Goal: Task Accomplishment & Management: Manage account settings

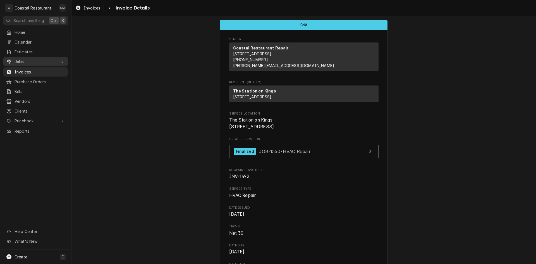
click at [36, 61] on span "Jobs" at bounding box center [36, 62] width 42 height 6
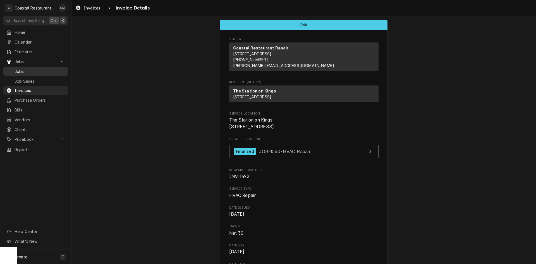
click at [37, 72] on div "Jobs" at bounding box center [35, 71] width 62 height 7
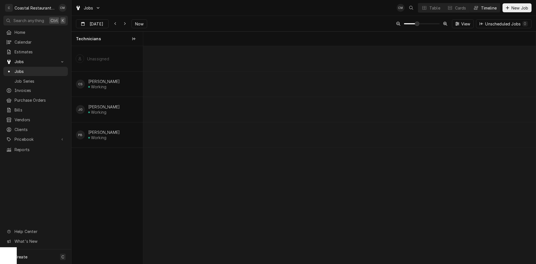
scroll to position [0, 7782]
click at [140, 25] on span "Now" at bounding box center [139, 24] width 11 height 6
type input "Sep 5"
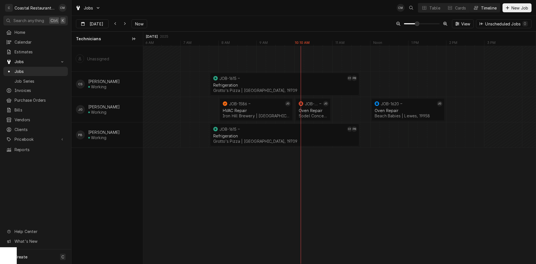
scroll to position [0, 7748]
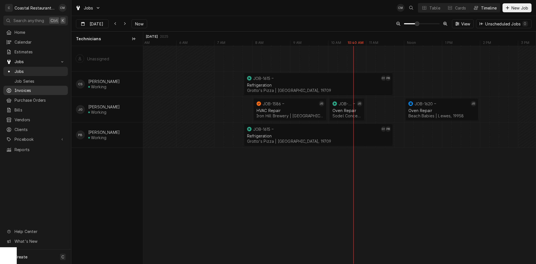
click at [30, 87] on span "Invoices" at bounding box center [40, 90] width 51 height 6
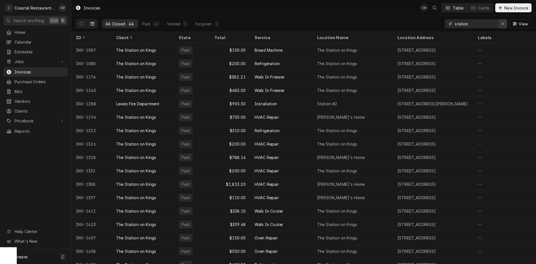
click at [503, 24] on icon "Erase input" at bounding box center [502, 24] width 3 height 4
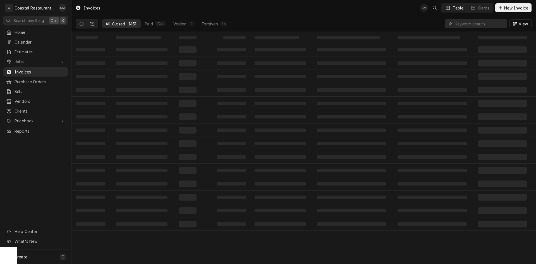
click at [82, 22] on icon "Dynamic Content Wrapper" at bounding box center [82, 24] width 4 height 4
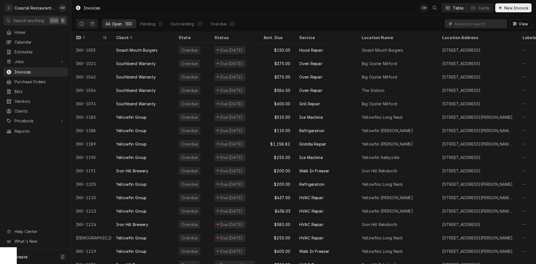
click at [474, 23] on input "Dynamic Content Wrapper" at bounding box center [480, 23] width 50 height 9
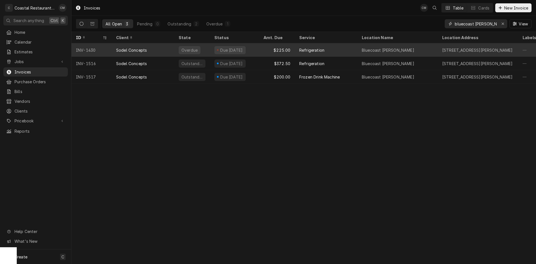
type input "bluecoast bethany"
click at [338, 48] on div "Refrigeration" at bounding box center [326, 49] width 63 height 13
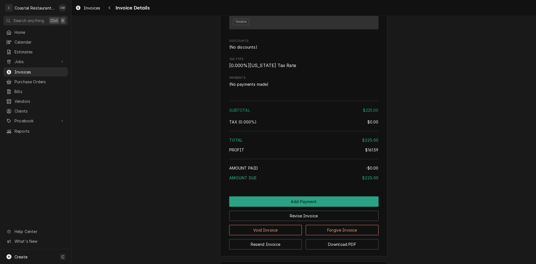
scroll to position [609, 0]
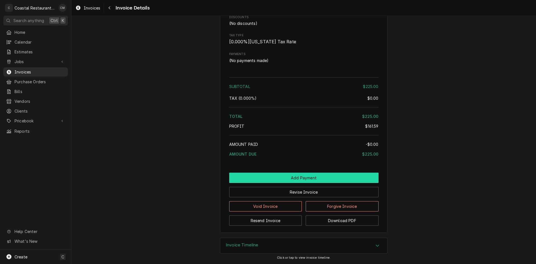
click at [295, 174] on button "Add Payment" at bounding box center [303, 177] width 149 height 10
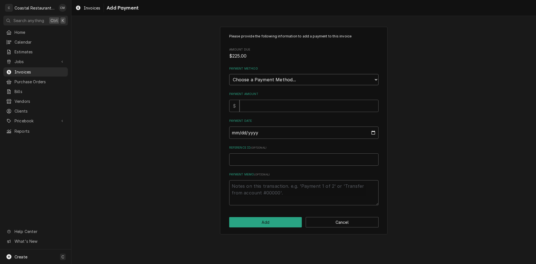
drag, startPoint x: 274, startPoint y: 79, endPoint x: 273, endPoint y: 85, distance: 6.0
click at [274, 79] on select "Choose a Payment Method... Cash Check Credit/Debit Card ACH/eCheck Other" at bounding box center [303, 79] width 149 height 11
select select "2"
click at [229, 74] on select "Choose a Payment Method... Cash Check Credit/Debit Card ACH/eCheck Other" at bounding box center [303, 79] width 149 height 11
click at [261, 105] on input "Payment Amount" at bounding box center [308, 106] width 139 height 12
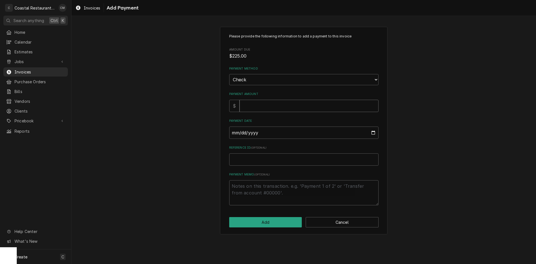
type textarea "x"
type input "2"
type textarea "x"
type input "22"
type textarea "x"
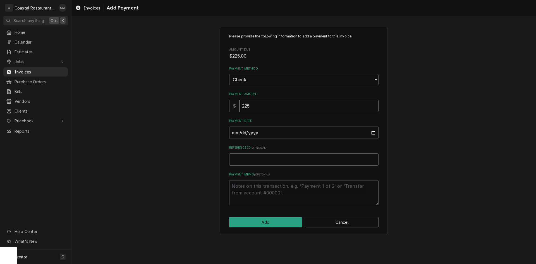
type input "225"
type input "0002-09-05"
type textarea "x"
type input "0020-09-05"
type textarea "x"
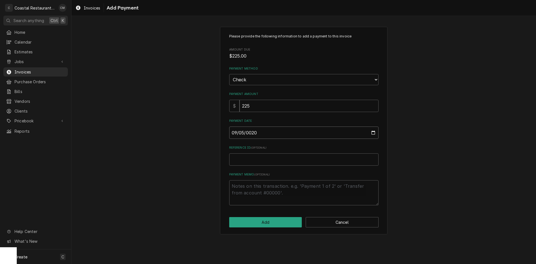
type input "0202-09-05"
type textarea "x"
type input "2025-09-05"
type textarea "x"
type input "1"
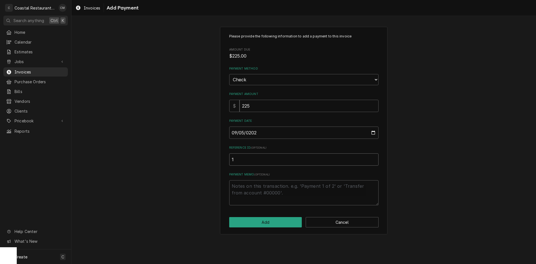
type textarea "x"
type input "19"
type textarea "x"
type input "195"
type textarea "x"
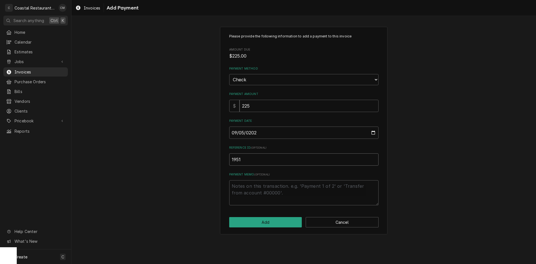
type input "1951"
click button "Add" at bounding box center [265, 222] width 73 height 10
type textarea "x"
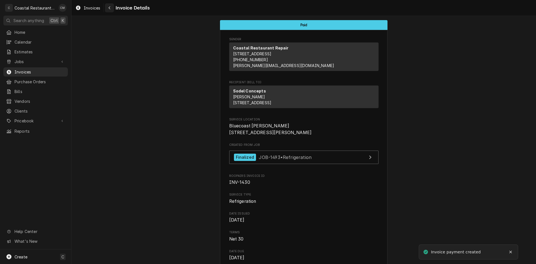
click at [108, 9] on div "Navigate back" at bounding box center [110, 8] width 6 height 6
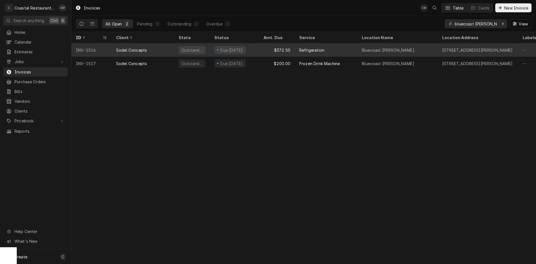
click at [260, 46] on div "$372.50" at bounding box center [277, 49] width 36 height 13
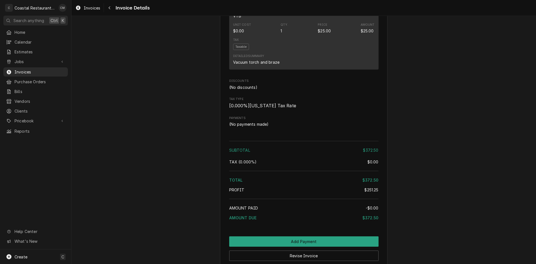
scroll to position [642, 0]
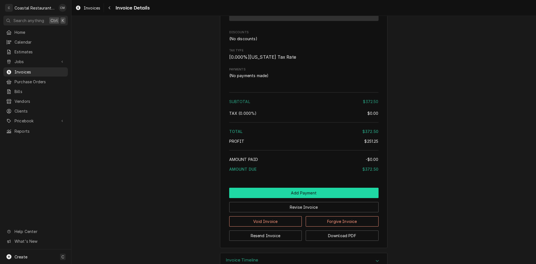
click at [278, 198] on button "Add Payment" at bounding box center [303, 193] width 149 height 10
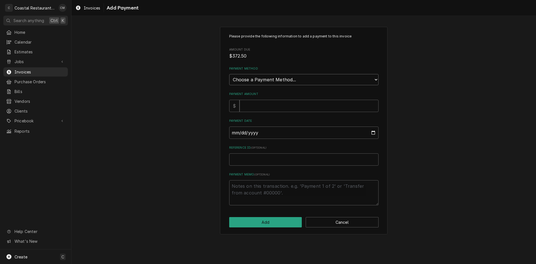
click at [274, 85] on select "Choose a Payment Method... Cash Check Credit/Debit Card ACH/eCheck Other" at bounding box center [303, 79] width 149 height 11
select select "2"
click at [229, 74] on select "Choose a Payment Method... Cash Check Credit/Debit Card ACH/eCheck Other" at bounding box center [303, 79] width 149 height 11
click at [263, 109] on input "Payment Amount" at bounding box center [308, 106] width 139 height 12
type textarea "x"
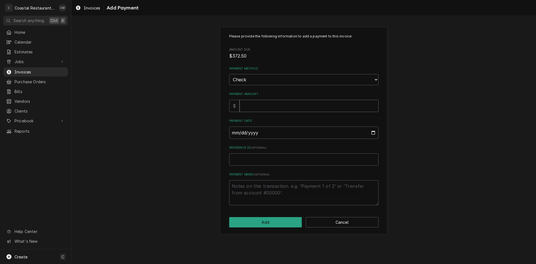
type input "3"
type textarea "x"
type input "37"
type textarea "x"
type input "372"
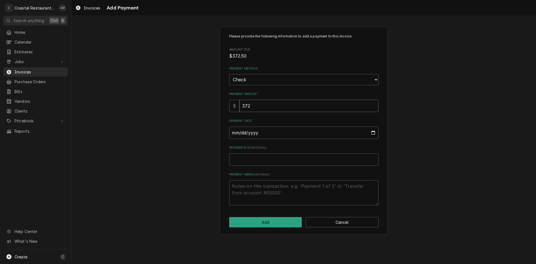
type textarea "x"
type input "372.5"
type input "0002-09-05"
type textarea "x"
type input "0020-09-05"
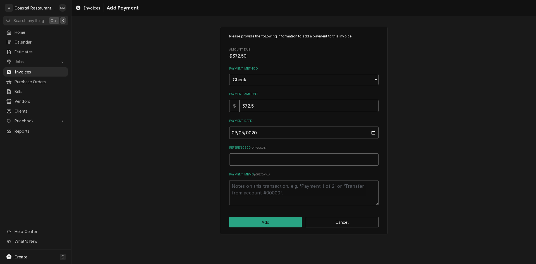
type textarea "x"
type input "0202-09-05"
type textarea "x"
type input "2025-09-05"
type textarea "x"
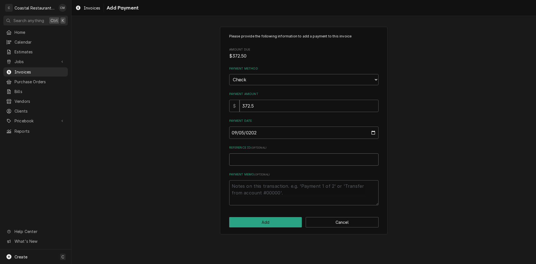
type input "1"
type textarea "x"
type input "19"
type textarea "x"
type input "195"
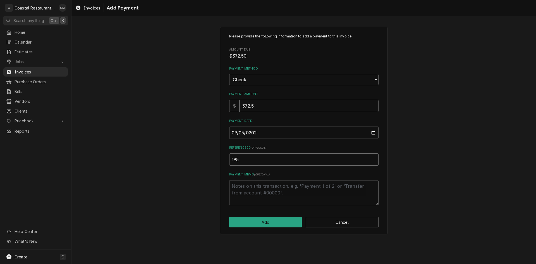
type textarea "x"
type input "1951"
click button "Add" at bounding box center [265, 222] width 73 height 10
type textarea "x"
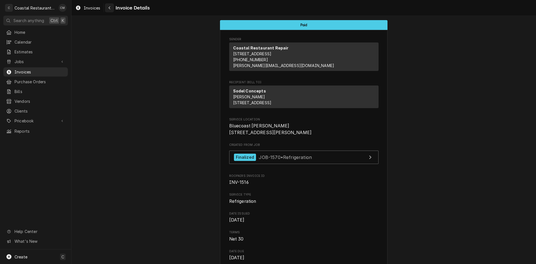
click at [109, 8] on icon "Navigate back" at bounding box center [110, 7] width 2 height 3
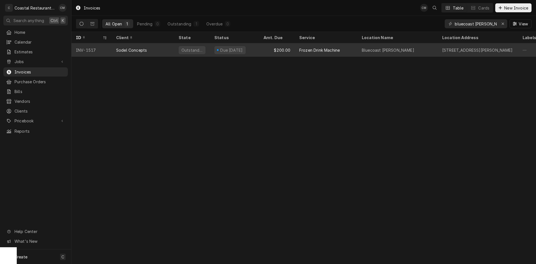
click at [256, 48] on div "Due in 16 days" at bounding box center [234, 49] width 49 height 13
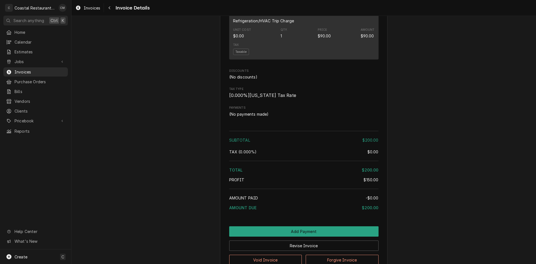
scroll to position [495, 0]
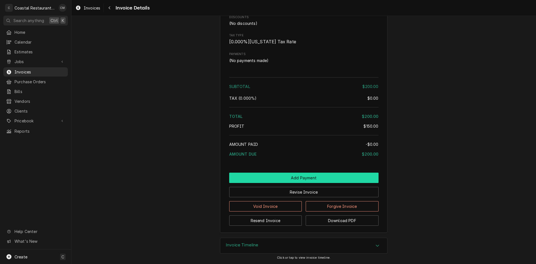
click at [297, 176] on button "Add Payment" at bounding box center [303, 177] width 149 height 10
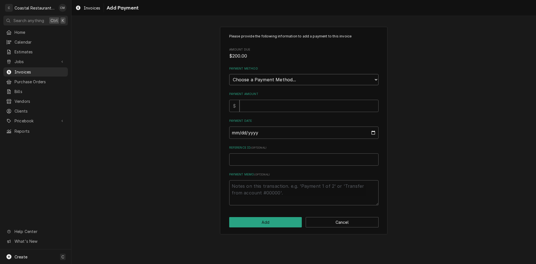
click at [282, 77] on select "Choose a Payment Method... Cash Check Credit/Debit Card ACH/eCheck Other" at bounding box center [303, 79] width 149 height 11
select select "2"
click at [229, 74] on select "Choose a Payment Method... Cash Check Credit/Debit Card ACH/eCheck Other" at bounding box center [303, 79] width 149 height 11
click at [268, 109] on input "Payment Amount" at bounding box center [308, 106] width 139 height 12
type textarea "x"
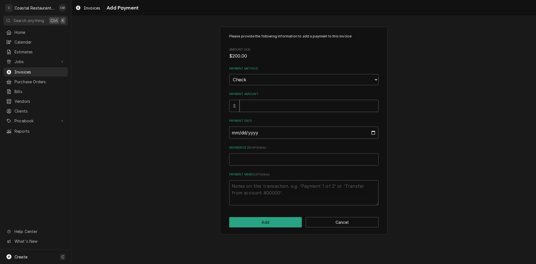
type input "2"
type textarea "x"
type input "20"
type textarea "x"
type input "200"
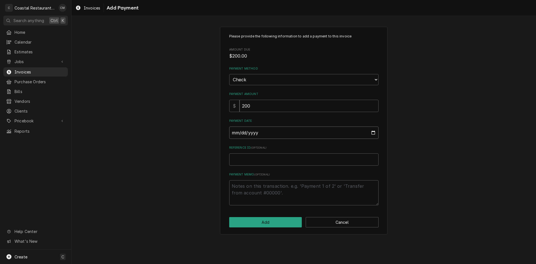
type input "0005-08-09"
type textarea "x"
type input "0005-09-09"
type textarea "x"
type input "0005-09-05"
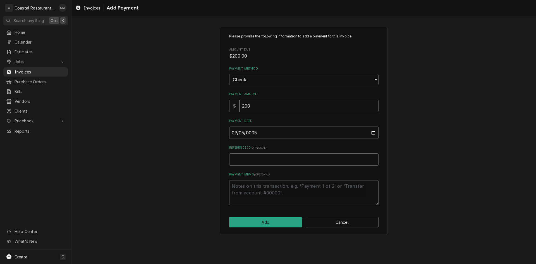
type textarea "x"
type input "0002-09-05"
type textarea "x"
type input "0020-09-05"
type textarea "x"
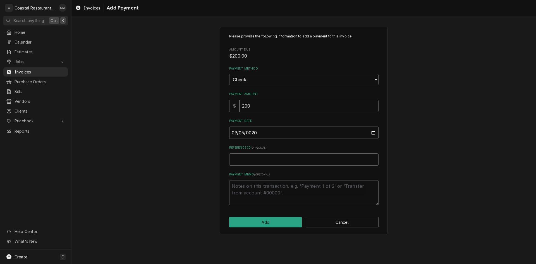
type input "0202-09-05"
type textarea "x"
type input "2025-09-05"
type textarea "x"
type input "1"
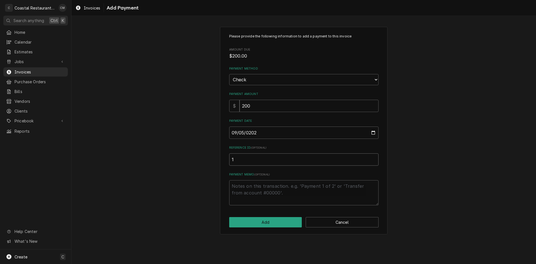
type textarea "x"
type input "19"
type textarea "x"
type input "195"
type textarea "x"
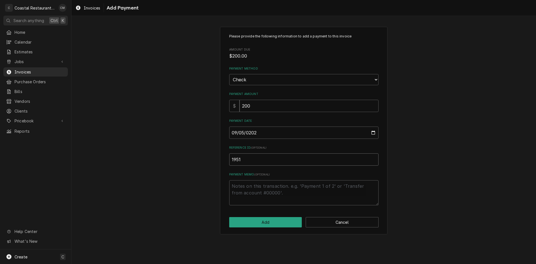
type input "1951"
click button "Add" at bounding box center [265, 222] width 73 height 10
type textarea "x"
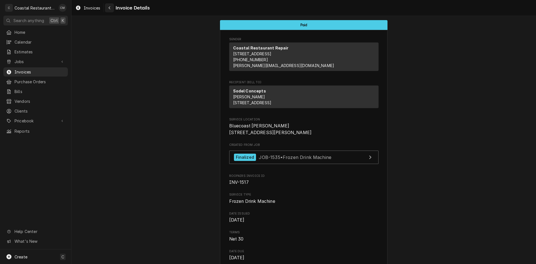
click at [110, 8] on icon "Navigate back" at bounding box center [109, 8] width 3 height 4
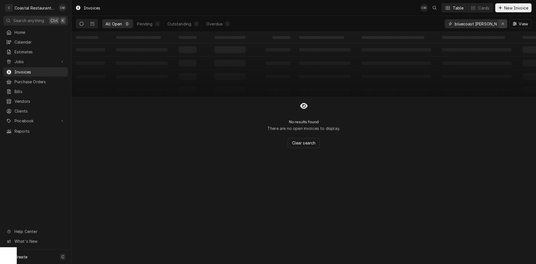
click at [504, 23] on icon "Erase input" at bounding box center [502, 24] width 3 height 4
click at [492, 25] on input "Dynamic Content Wrapper" at bounding box center [481, 23] width 52 height 9
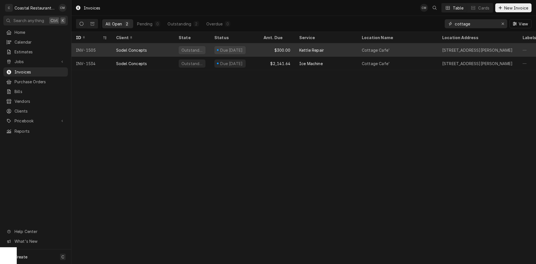
type input "cottage"
click at [261, 49] on div "$300.00" at bounding box center [277, 49] width 36 height 13
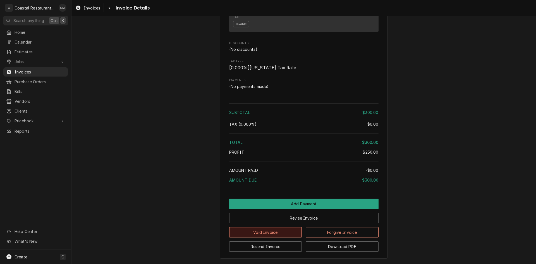
scroll to position [496, 0]
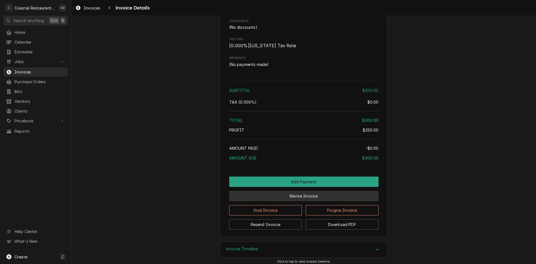
click at [286, 201] on button "Revise Invoice" at bounding box center [303, 196] width 149 height 10
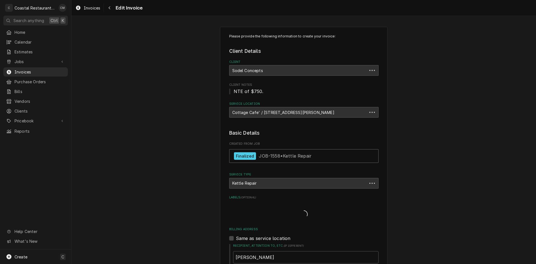
type textarea "x"
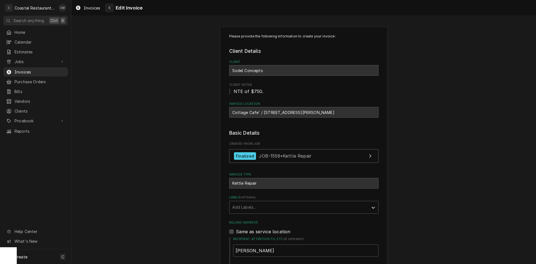
click at [106, 6] on button "Navigate back" at bounding box center [109, 7] width 9 height 9
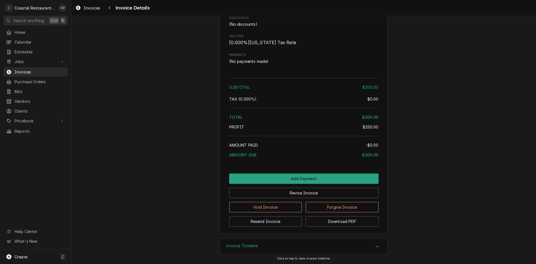
scroll to position [519, 0]
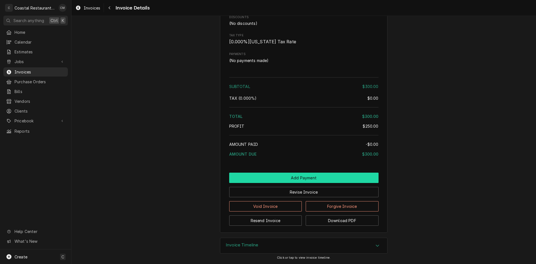
click at [277, 178] on button "Add Payment" at bounding box center [303, 177] width 149 height 10
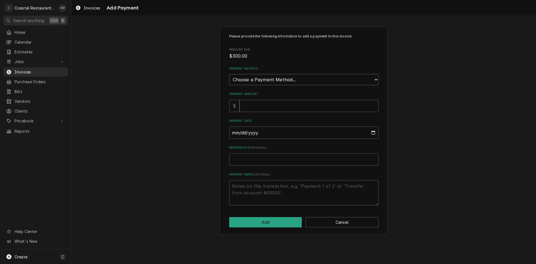
click at [267, 82] on select "Choose a Payment Method... Cash Check Credit/Debit Card ACH/eCheck Other" at bounding box center [303, 79] width 149 height 11
select select "2"
click at [229, 74] on select "Choose a Payment Method... Cash Check Credit/Debit Card ACH/eCheck Other" at bounding box center [303, 79] width 149 height 11
click at [260, 102] on input "Payment Amount" at bounding box center [308, 106] width 139 height 12
type textarea "x"
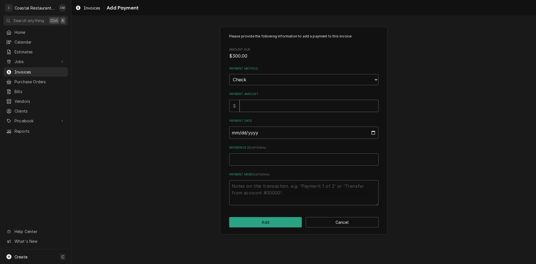
type input "3"
type textarea "x"
type input "30"
type textarea "x"
type input "300"
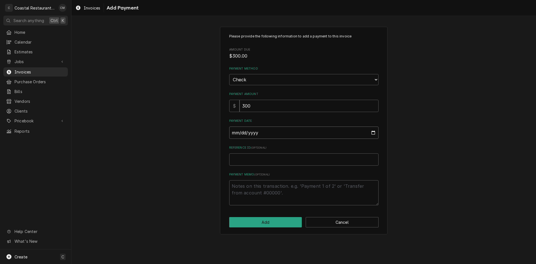
type input "0002-09-05"
type textarea "x"
type input "0020-09-05"
type textarea "x"
type input "0202-09-05"
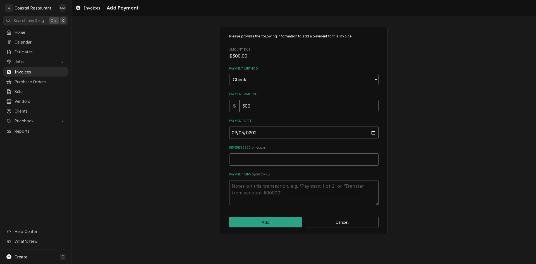
type textarea "x"
type input "[DATE]"
type textarea "x"
type input "5"
type textarea "x"
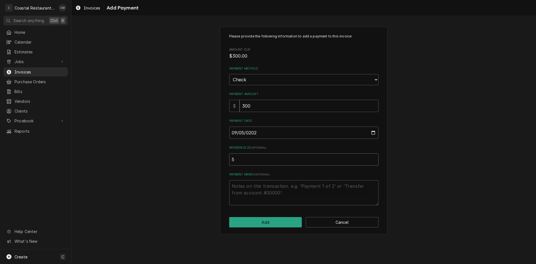
type input "50"
type textarea "x"
type input "503"
type textarea "x"
type input "5033"
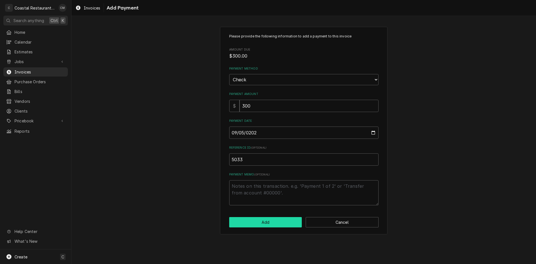
click button "Add" at bounding box center [265, 222] width 73 height 10
type textarea "x"
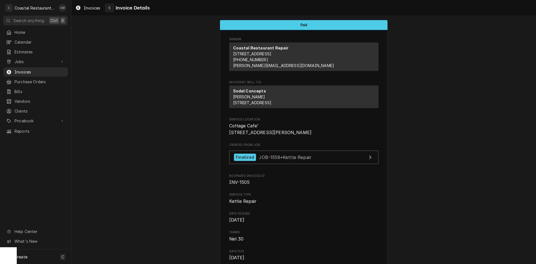
click at [108, 9] on div "Navigate back" at bounding box center [110, 8] width 6 height 6
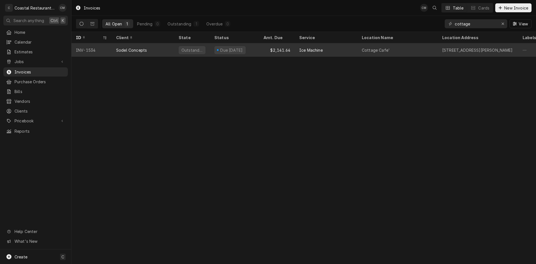
click at [330, 49] on div "Ice Machine" at bounding box center [326, 49] width 63 height 13
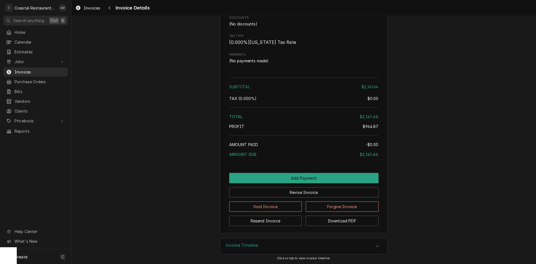
scroll to position [715, 0]
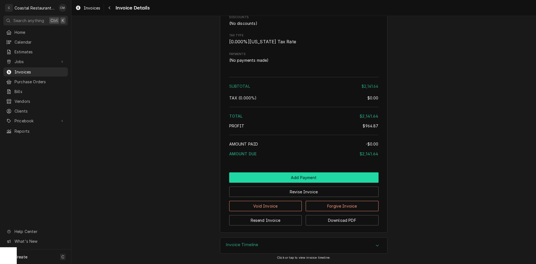
click at [284, 176] on button "Add Payment" at bounding box center [303, 177] width 149 height 10
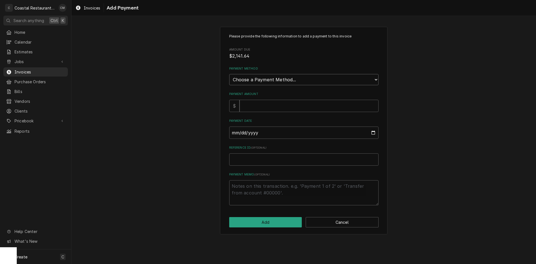
click at [269, 83] on select "Choose a Payment Method... Cash Check Credit/Debit Card ACH/eCheck Other" at bounding box center [303, 79] width 149 height 11
select select "2"
click at [229, 74] on select "Choose a Payment Method... Cash Check Credit/Debit Card ACH/eCheck Other" at bounding box center [303, 79] width 149 height 11
click at [261, 107] on input "Payment Amount" at bounding box center [308, 106] width 139 height 12
type textarea "x"
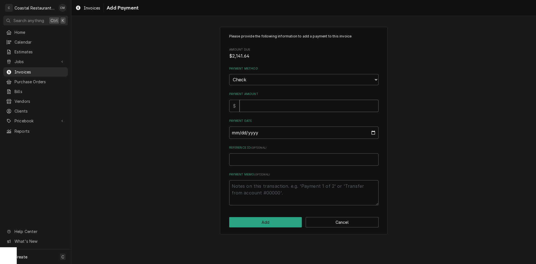
type input "2"
type textarea "x"
type input "21"
type textarea "x"
type input "214"
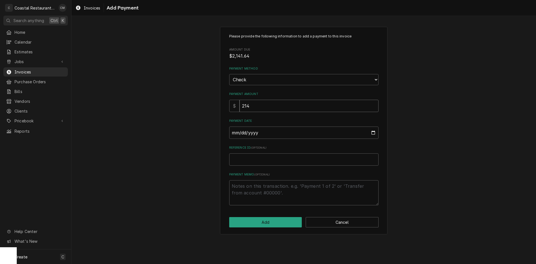
type textarea "x"
type input "2141"
type textarea "x"
type input "2141.6"
type textarea "x"
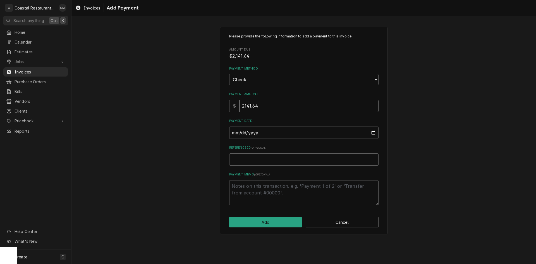
type input "2141.64"
type input "0002-09-05"
type textarea "x"
type input "0022-09-05"
type textarea "x"
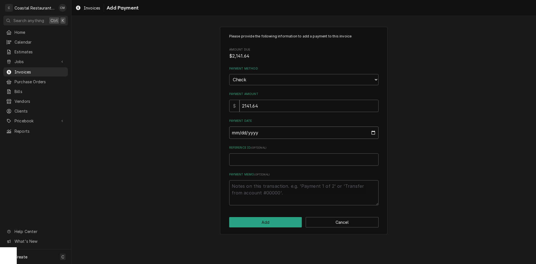
type textarea "x"
type input "0002-09-05"
type textarea "x"
type input "0020-09-05"
type textarea "x"
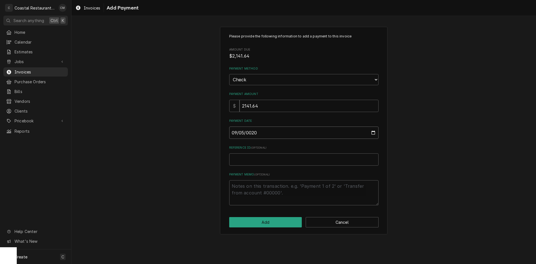
type input "0202-09-05"
type textarea "x"
type input "2025-09-05"
type textarea "x"
type input "5"
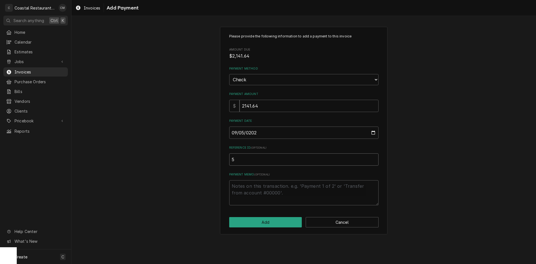
type textarea "x"
type input "50"
type textarea "x"
type input "503"
type textarea "x"
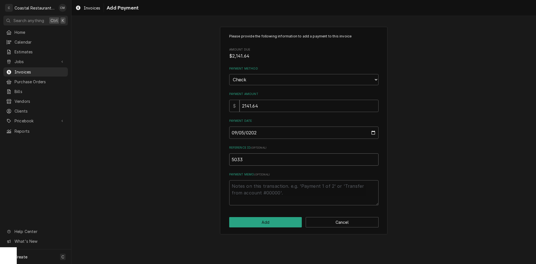
type input "5033"
click button "Add" at bounding box center [265, 222] width 73 height 10
type textarea "x"
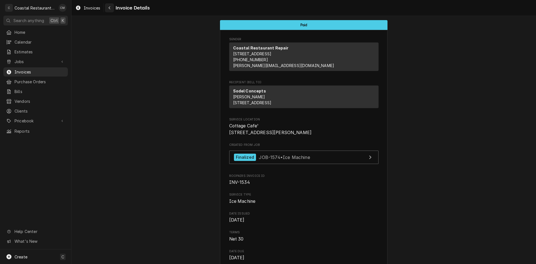
click at [110, 8] on icon "Navigate back" at bounding box center [109, 8] width 3 height 4
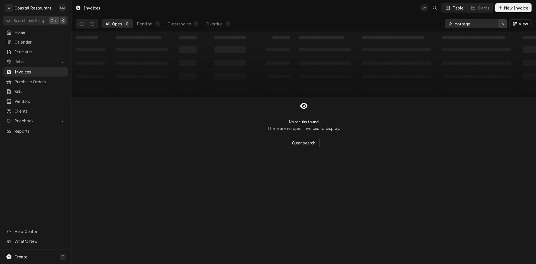
click at [504, 23] on div "Erase input" at bounding box center [503, 24] width 6 height 6
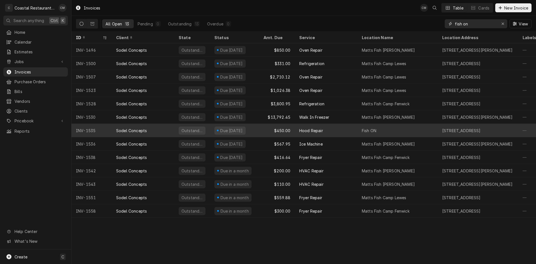
type input "fish on"
click at [349, 129] on div "Hood Repair" at bounding box center [326, 130] width 63 height 13
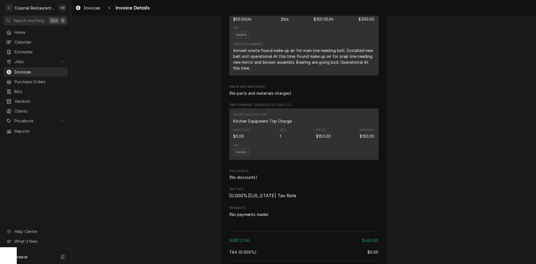
scroll to position [474, 0]
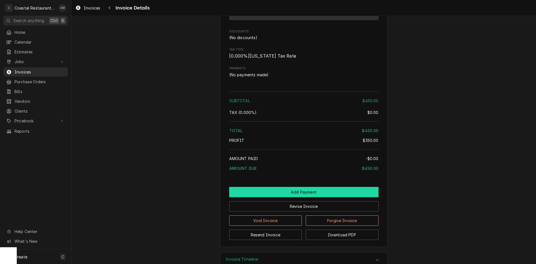
click at [295, 197] on button "Add Payment" at bounding box center [303, 192] width 149 height 10
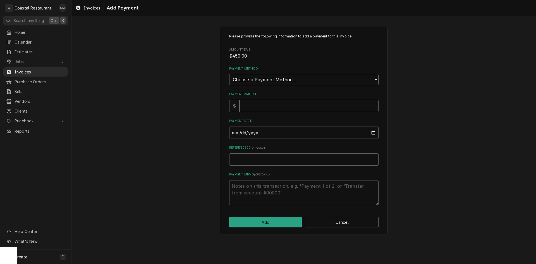
click at [264, 78] on select "Choose a Payment Method... Cash Check Credit/Debit Card ACH/eCheck Other" at bounding box center [303, 79] width 149 height 11
select select "2"
click at [229, 74] on select "Choose a Payment Method... Cash Check Credit/Debit Card ACH/eCheck Other" at bounding box center [303, 79] width 149 height 11
click at [263, 107] on input "Payment Amount" at bounding box center [308, 106] width 139 height 12
type textarea "x"
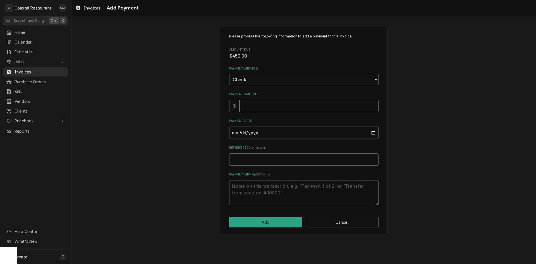
type input "4"
type textarea "x"
type input "45"
type textarea "x"
type input "450"
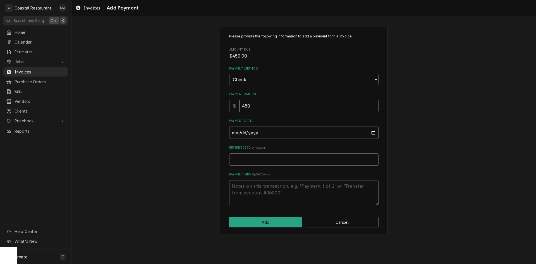
type input "0002-09-05"
type textarea "x"
type input "0020-09-05"
type textarea "x"
type input "0202-09-05"
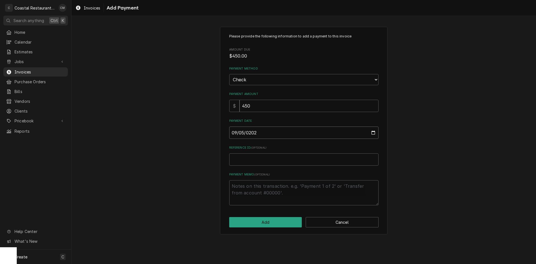
type textarea "x"
type input "[DATE]"
type textarea "x"
type input "2"
type textarea "x"
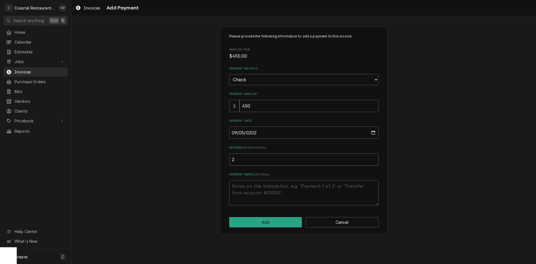
type input "24"
type textarea "x"
type input "242"
type textarea "x"
type input "2427"
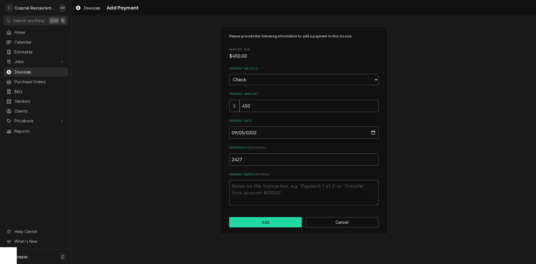
click button "Add" at bounding box center [265, 222] width 73 height 10
type textarea "x"
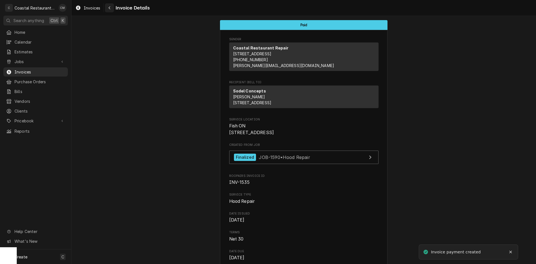
click at [107, 6] on div "Navigate back" at bounding box center [110, 8] width 6 height 6
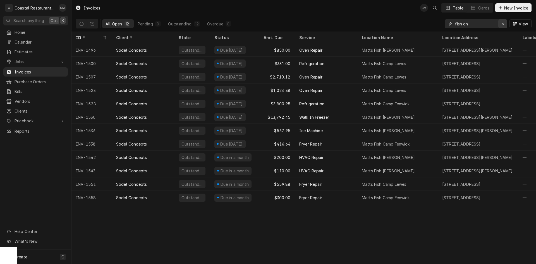
click at [500, 23] on div "Erase input" at bounding box center [503, 24] width 6 height 6
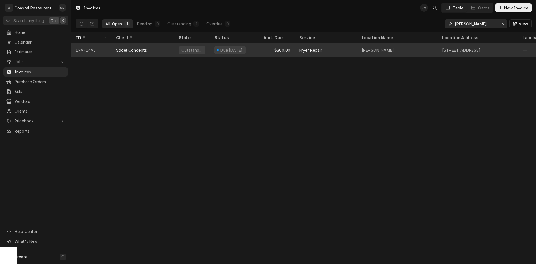
type input "[PERSON_NAME]"
click at [328, 49] on div "Fryer Repair" at bounding box center [326, 49] width 63 height 13
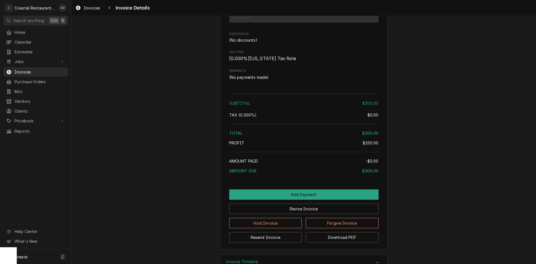
scroll to position [513, 0]
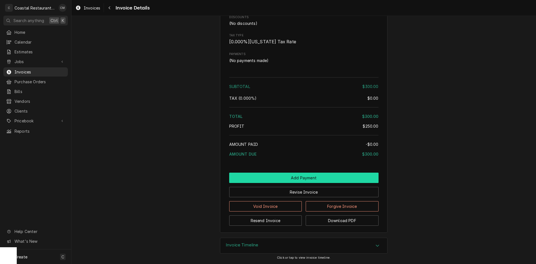
click at [281, 175] on button "Add Payment" at bounding box center [303, 177] width 149 height 10
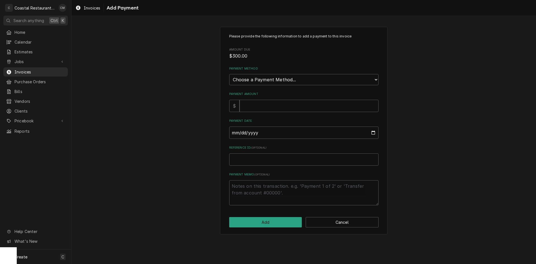
click at [257, 87] on div "Please provide the following information to add a payment to this invoice Amoun…" at bounding box center [303, 119] width 149 height 171
click at [256, 82] on select "Choose a Payment Method... Cash Check Credit/Debit Card ACH/eCheck Other" at bounding box center [303, 79] width 149 height 11
select select "2"
click at [229, 74] on select "Choose a Payment Method... Cash Check Credit/Debit Card ACH/eCheck Other" at bounding box center [303, 79] width 149 height 11
click at [254, 108] on input "Payment Amount" at bounding box center [308, 106] width 139 height 12
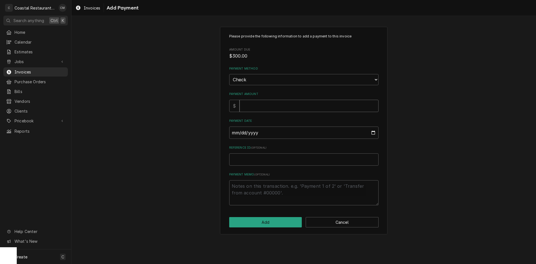
type textarea "x"
type input "3"
type textarea "x"
type input "30"
type textarea "x"
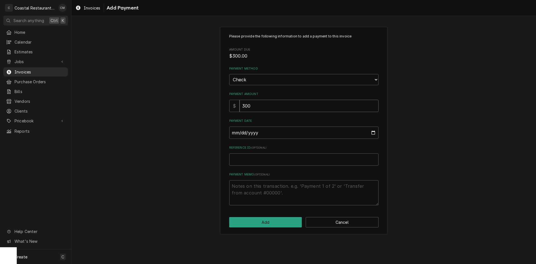
type input "300"
type input "0002-09-05"
type textarea "x"
type input "0020-09-05"
type textarea "x"
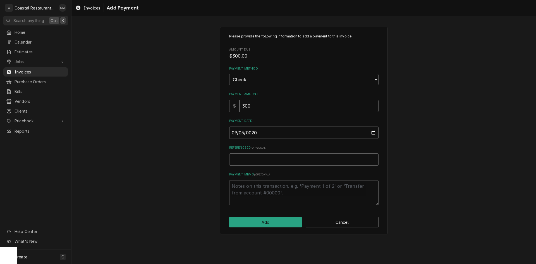
type input "0202-09-05"
type textarea "x"
type input "[DATE]"
type textarea "x"
type input "3"
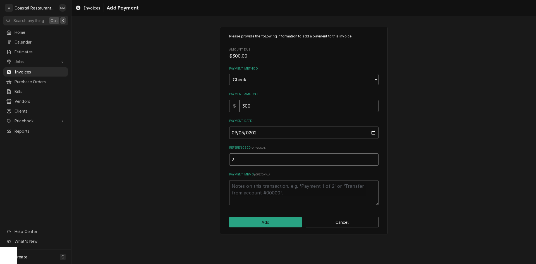
type textarea "x"
type input "33"
type textarea "x"
type input "332"
type textarea "x"
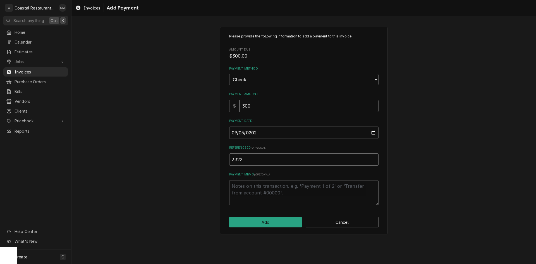
type input "3322"
click button "Add" at bounding box center [265, 222] width 73 height 10
type textarea "x"
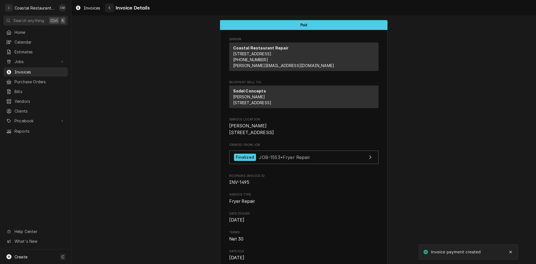
click at [110, 9] on icon "Navigate back" at bounding box center [110, 7] width 2 height 3
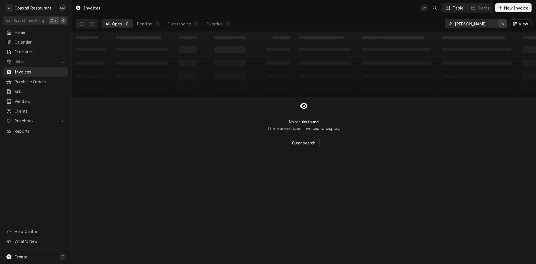
click at [503, 23] on icon "Erase input" at bounding box center [503, 24] width 2 height 2
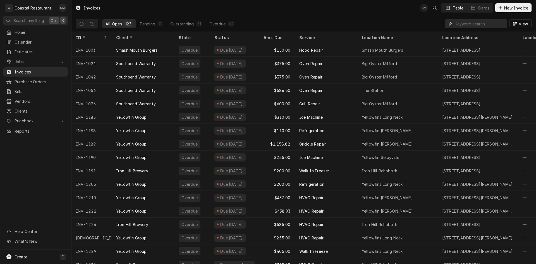
click at [468, 23] on input "Dynamic Content Wrapper" at bounding box center [480, 23] width 50 height 9
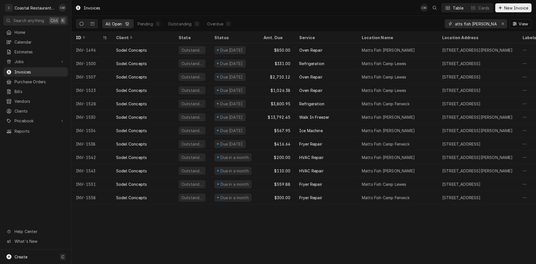
scroll to position [0, 5]
type input "matts fish camp bethany"
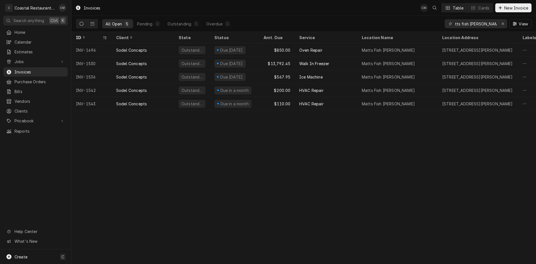
scroll to position [0, 0]
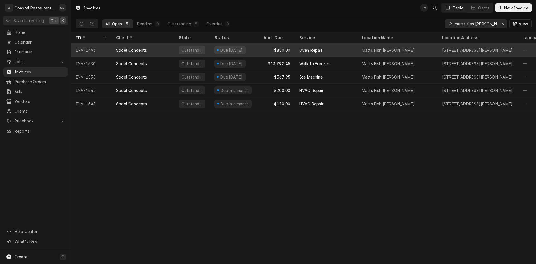
click at [259, 49] on div "$850.00" at bounding box center [277, 49] width 36 height 13
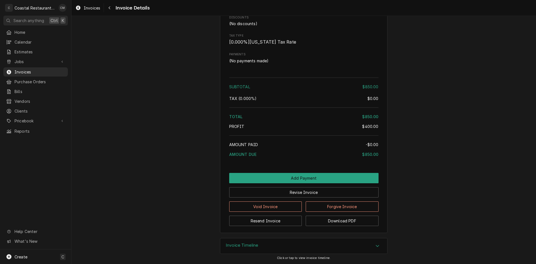
scroll to position [591, 0]
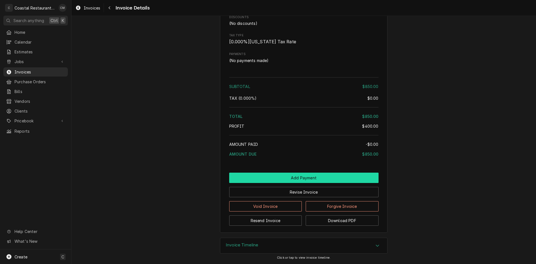
click at [290, 177] on button "Add Payment" at bounding box center [303, 177] width 149 height 10
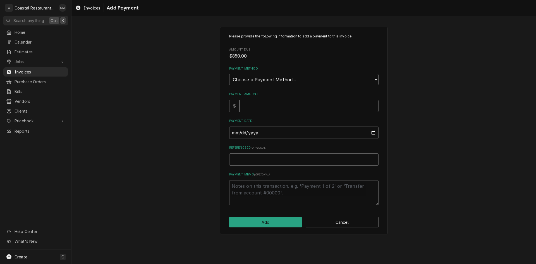
click at [271, 80] on select "Choose a Payment Method... Cash Check Credit/Debit Card ACH/eCheck Other" at bounding box center [303, 79] width 149 height 11
select select "2"
click at [229, 74] on select "Choose a Payment Method... Cash Check Credit/Debit Card ACH/eCheck Other" at bounding box center [303, 79] width 149 height 11
click at [260, 110] on input "Payment Amount" at bounding box center [308, 106] width 139 height 12
type textarea "x"
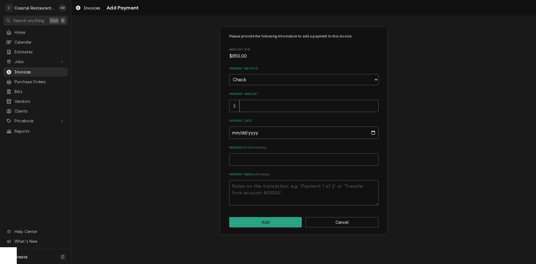
type input "8"
type textarea "x"
type input "85"
type textarea "x"
type input "850"
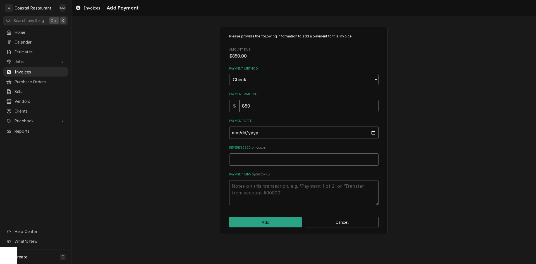
type input "0002-09-05"
type textarea "x"
type input "0020-09-05"
type textarea "x"
type input "0202-09-05"
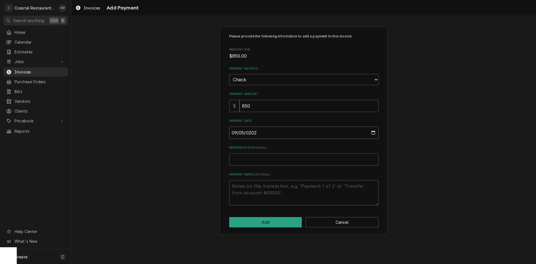
type textarea "x"
type input "[DATE]"
type textarea "x"
type input "4"
type textarea "x"
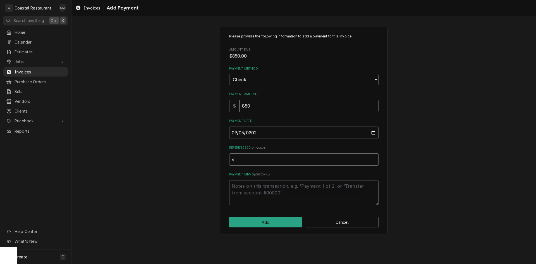
type input "43"
type textarea "x"
type input "435"
type textarea "x"
type input "4355"
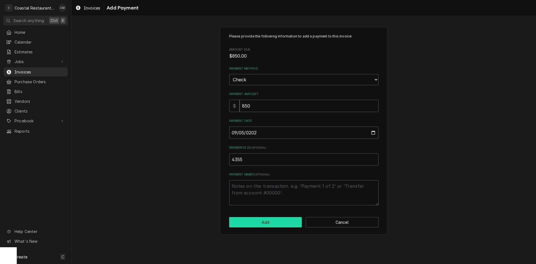
click button "Add" at bounding box center [265, 222] width 73 height 10
type textarea "x"
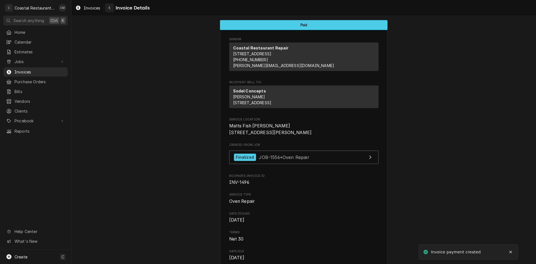
click at [107, 5] on div "Navigate back" at bounding box center [110, 8] width 6 height 6
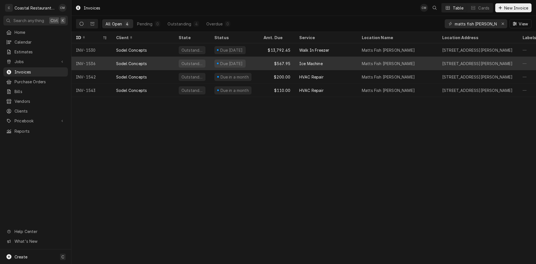
click at [263, 60] on div "$567.95" at bounding box center [277, 63] width 36 height 13
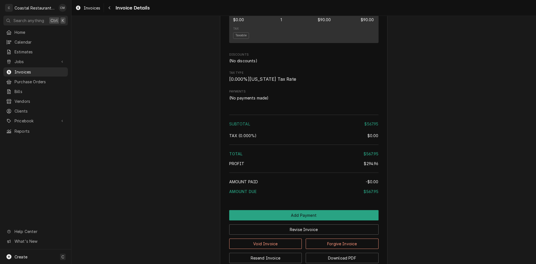
scroll to position [597, 0]
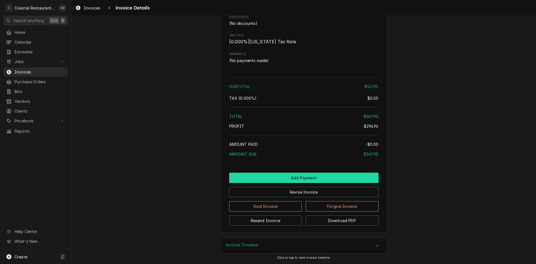
click at [294, 179] on button "Add Payment" at bounding box center [303, 177] width 149 height 10
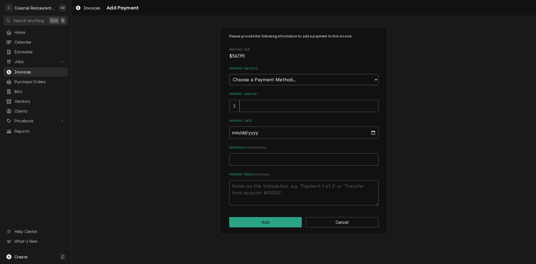
click at [285, 80] on select "Choose a Payment Method... Cash Check Credit/Debit Card ACH/eCheck Other" at bounding box center [303, 79] width 149 height 11
select select "2"
click at [229, 74] on select "Choose a Payment Method... Cash Check Credit/Debit Card ACH/eCheck Other" at bounding box center [303, 79] width 149 height 11
click at [271, 106] on input "Payment Amount" at bounding box center [308, 106] width 139 height 12
type textarea "x"
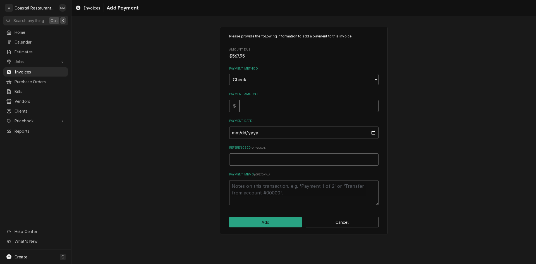
type input "5"
type textarea "x"
type input "56"
type textarea "x"
type input "567"
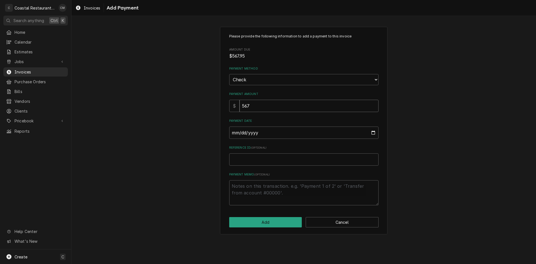
type textarea "x"
type input "567.9"
type textarea "x"
type input "567.95"
type input "0002-09-05"
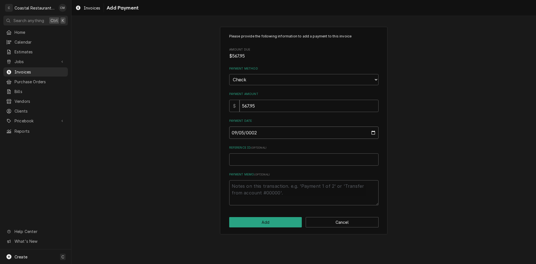
type textarea "x"
type input "0020-09-05"
type textarea "x"
type input "0202-09-05"
type textarea "x"
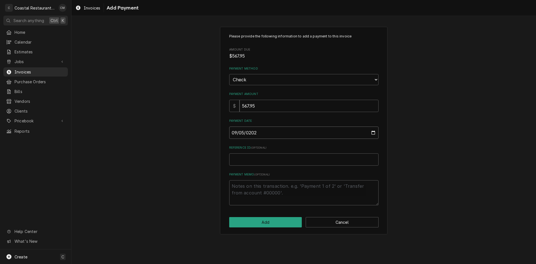
type input "2025-09-05"
type textarea "x"
type input "4"
type textarea "x"
type input "43"
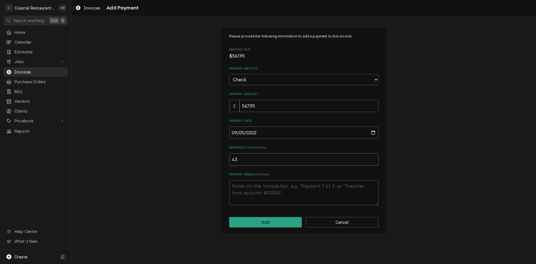
type textarea "x"
type input "435"
type textarea "x"
type input "4355"
click button "Add" at bounding box center [265, 222] width 73 height 10
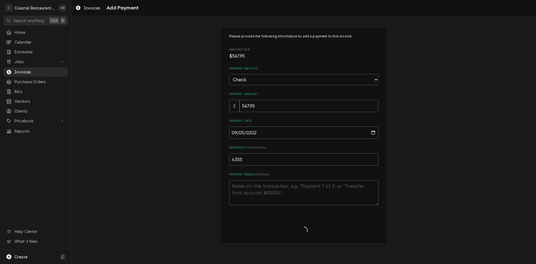
type textarea "x"
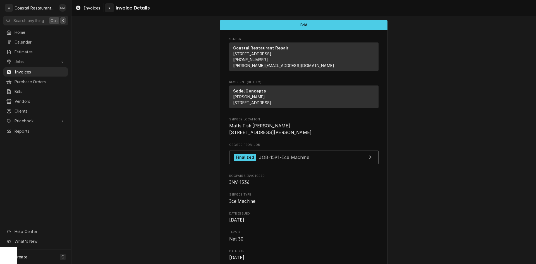
click at [111, 9] on div "Navigate back" at bounding box center [110, 8] width 6 height 6
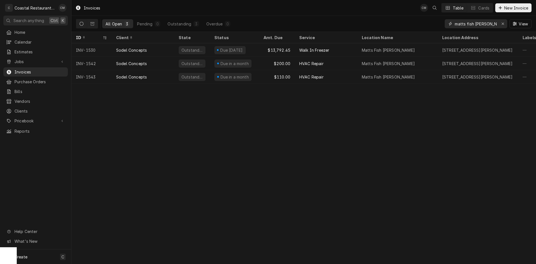
click at [500, 23] on div "Erase input" at bounding box center [503, 24] width 6 height 6
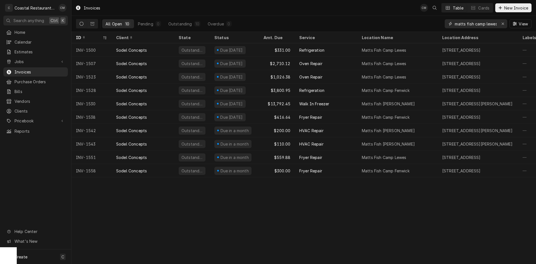
scroll to position [0, 1]
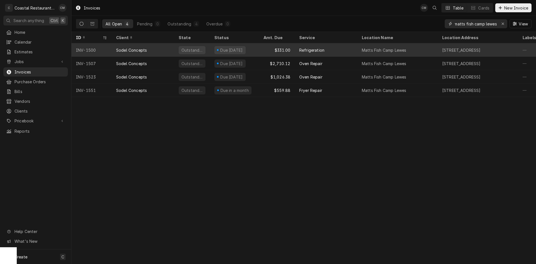
type input "matts fish camp lewes"
click at [334, 51] on div "Refrigeration" at bounding box center [326, 49] width 63 height 13
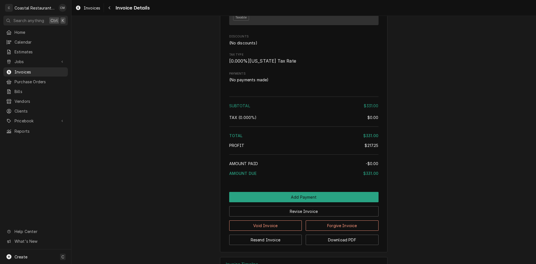
scroll to position [614, 0]
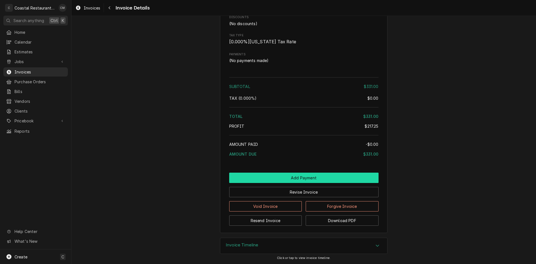
click at [328, 183] on button "Add Payment" at bounding box center [303, 177] width 149 height 10
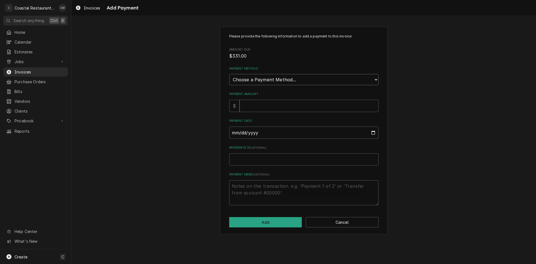
click at [289, 81] on select "Choose a Payment Method... Cash Check Credit/Debit Card ACH/eCheck Other" at bounding box center [303, 79] width 149 height 11
select select "2"
click at [229, 74] on select "Choose a Payment Method... Cash Check Credit/Debit Card ACH/eCheck Other" at bounding box center [303, 79] width 149 height 11
drag, startPoint x: 267, startPoint y: 109, endPoint x: 264, endPoint y: 105, distance: 5.0
click at [266, 109] on input "Payment Amount" at bounding box center [308, 106] width 139 height 12
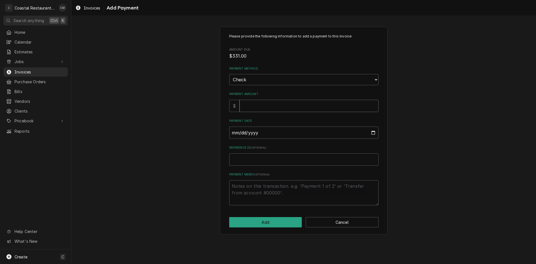
type textarea "x"
type input "3"
type textarea "x"
type input "33"
type textarea "x"
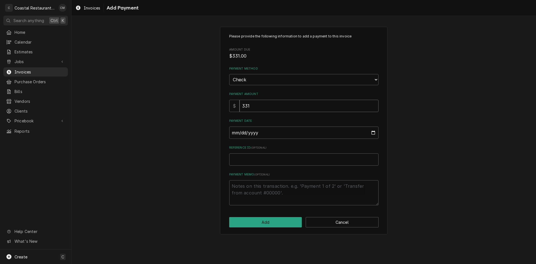
type input "331"
type input "0002-09-05"
type textarea "x"
type input "0020-09-05"
type textarea "x"
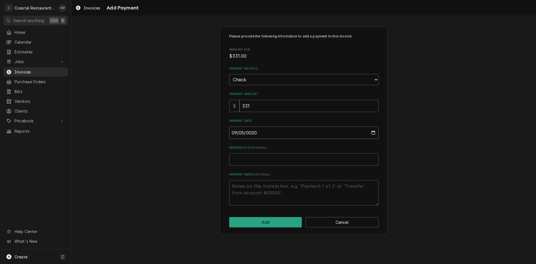
type input "0202-09-05"
type textarea "x"
type input "[DATE]"
type textarea "x"
type input "5"
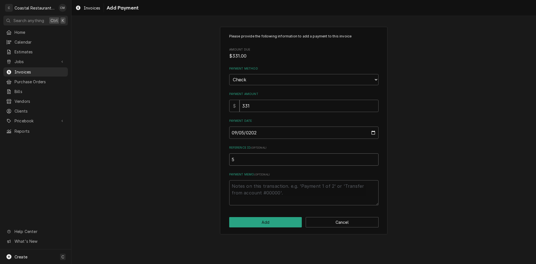
type textarea "x"
type input "53"
type textarea "x"
type input "531"
type textarea "x"
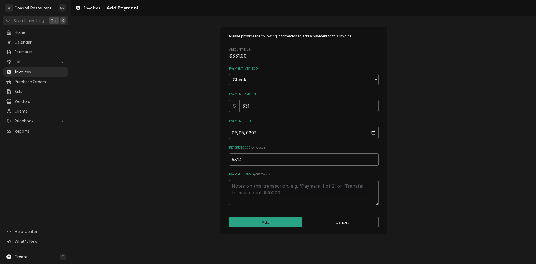
type input "5314"
click button "Add" at bounding box center [265, 222] width 73 height 10
type textarea "x"
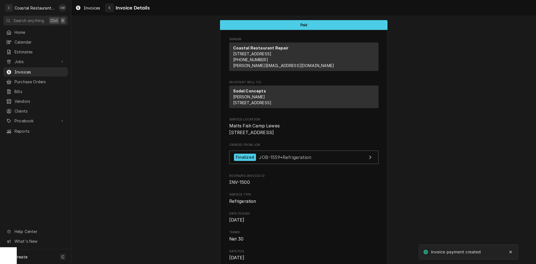
click at [108, 9] on div "Navigate back" at bounding box center [110, 8] width 6 height 6
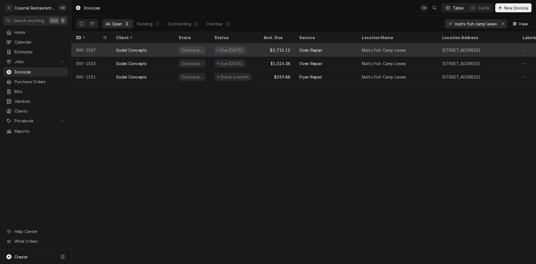
click at [329, 48] on div "Oven Repair" at bounding box center [326, 49] width 63 height 13
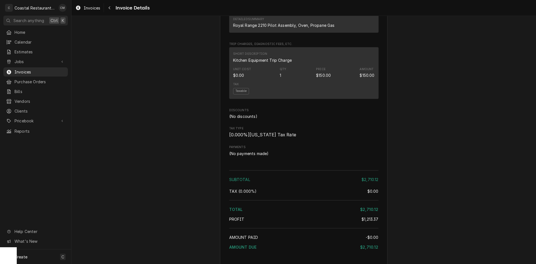
scroll to position [837, 0]
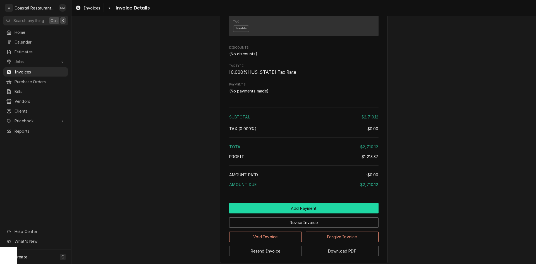
click at [320, 213] on button "Add Payment" at bounding box center [303, 208] width 149 height 10
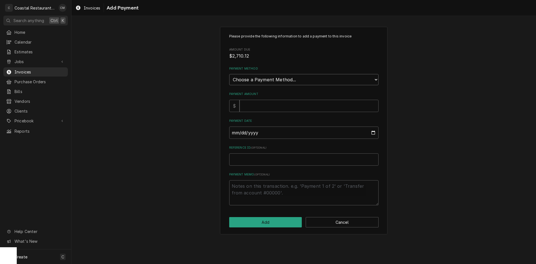
click at [306, 83] on select "Choose a Payment Method... Cash Check Credit/Debit Card ACH/eCheck Other" at bounding box center [303, 79] width 149 height 11
select select "2"
click at [229, 74] on select "Choose a Payment Method... Cash Check Credit/Debit Card ACH/eCheck Other" at bounding box center [303, 79] width 149 height 11
click at [285, 108] on input "Payment Amount" at bounding box center [308, 106] width 139 height 12
type textarea "x"
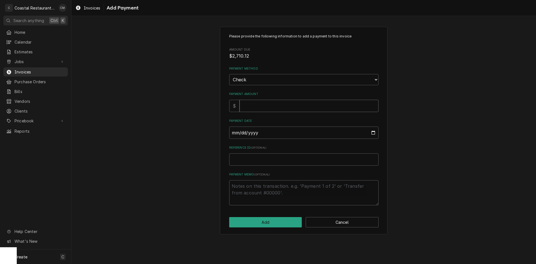
type input "2"
type textarea "x"
type input "27"
type textarea "x"
type input "271"
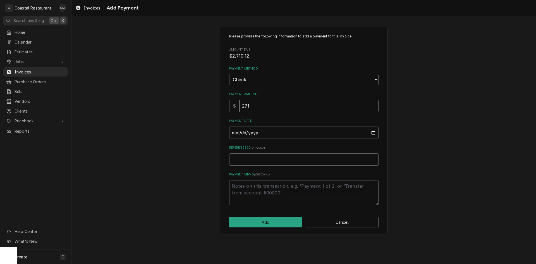
type textarea "x"
type input "2710"
type textarea "x"
type input "2710.1"
type textarea "x"
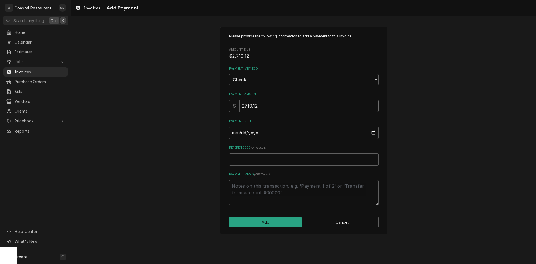
type input "2710.12"
type input "0002-09-05"
type textarea "x"
type input "0020-09-05"
type textarea "x"
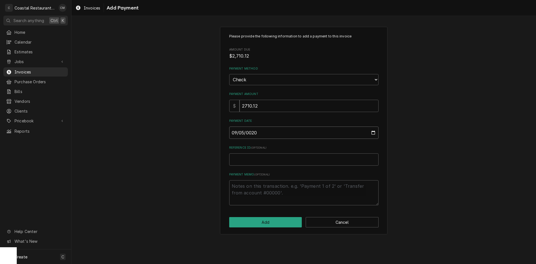
type input "0202-09-05"
type textarea "x"
type input "2025-09-05"
type textarea "x"
type input "5"
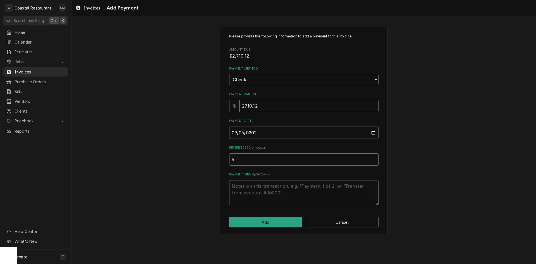
type textarea "x"
type input "53"
type textarea "x"
type input "531"
type textarea "x"
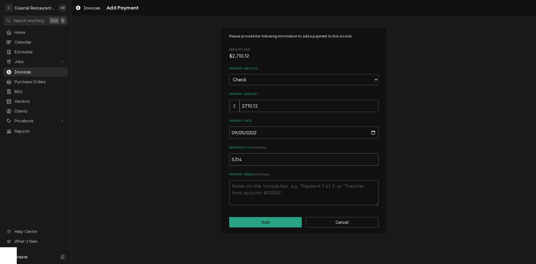
type input "5314"
click button "Add" at bounding box center [265, 222] width 73 height 10
type textarea "x"
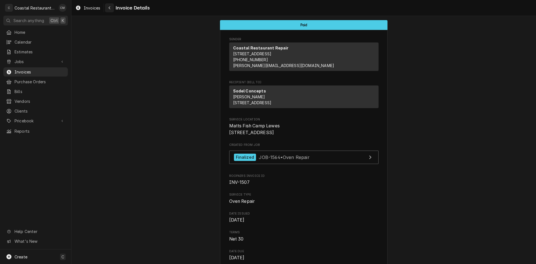
click at [108, 6] on icon "Navigate back" at bounding box center [109, 8] width 3 height 4
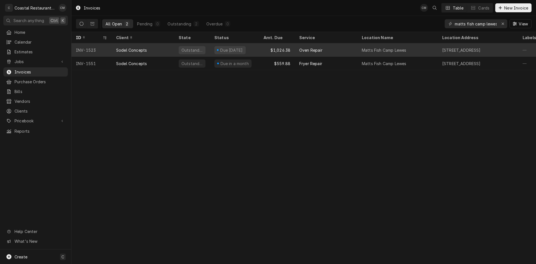
click at [265, 47] on div "$1,026.38" at bounding box center [277, 49] width 36 height 13
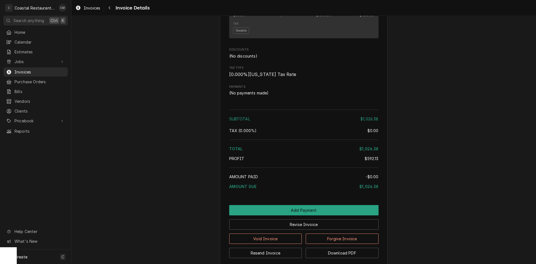
scroll to position [718, 0]
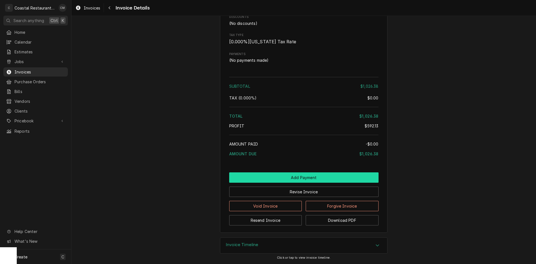
click at [270, 174] on button "Add Payment" at bounding box center [303, 177] width 149 height 10
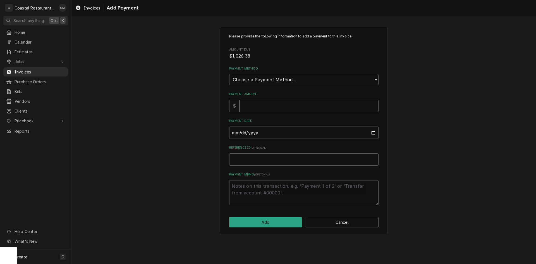
click at [284, 86] on div "Please provide the following information to add a payment to this invoice Amoun…" at bounding box center [303, 119] width 149 height 171
click at [284, 82] on select "Choose a Payment Method... Cash Check Credit/Debit Card ACH/eCheck Other" at bounding box center [303, 79] width 149 height 11
select select "2"
click at [229, 74] on select "Choose a Payment Method... Cash Check Credit/Debit Card ACH/eCheck Other" at bounding box center [303, 79] width 149 height 11
click at [265, 105] on input "Payment Amount" at bounding box center [308, 106] width 139 height 12
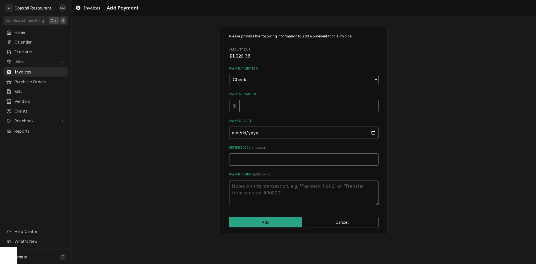
type textarea "x"
type input "1"
type textarea "x"
type input "10"
type textarea "x"
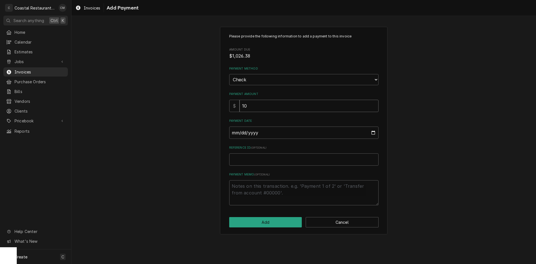
type input "102"
type textarea "x"
type input "1026"
type textarea "x"
type input "1026.3"
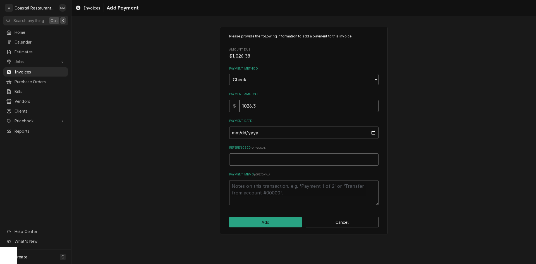
type textarea "x"
type input "1026.38"
type input "0002-09-05"
type textarea "x"
type input "0020-09-05"
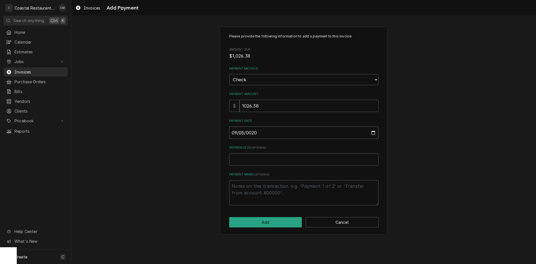
type textarea "x"
type input "0202-09-05"
type textarea "x"
type input "2025-09-05"
type textarea "x"
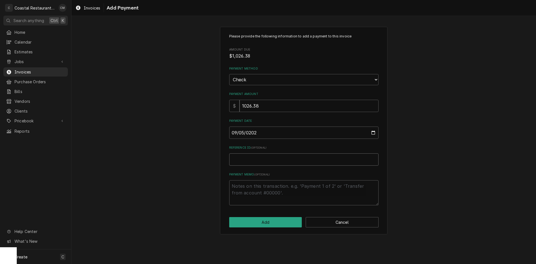
type input "5"
type textarea "x"
type input "53"
type textarea "x"
type input "531"
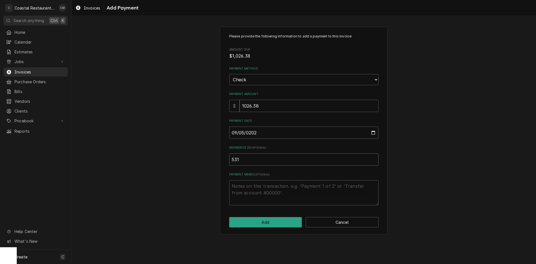
type textarea "x"
type input "5314"
click button "Add" at bounding box center [265, 222] width 73 height 10
type textarea "x"
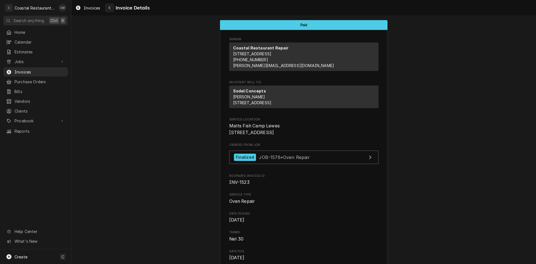
click at [112, 9] on div "Navigate back" at bounding box center [110, 8] width 6 height 6
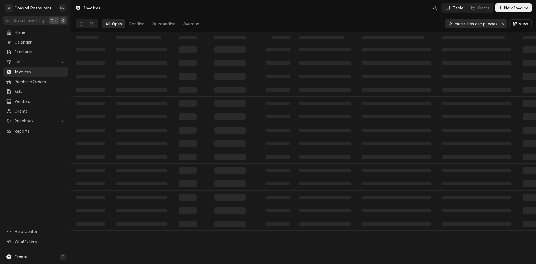
click at [504, 25] on div "Erase input" at bounding box center [503, 24] width 6 height 6
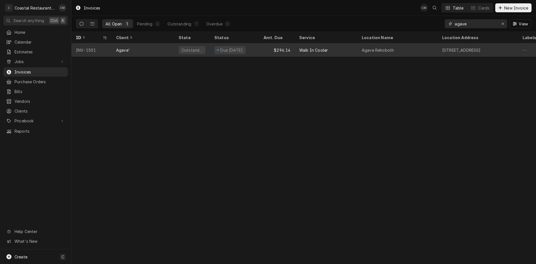
type input "agave"
click at [330, 50] on div "Walk In Cooler" at bounding box center [326, 49] width 63 height 13
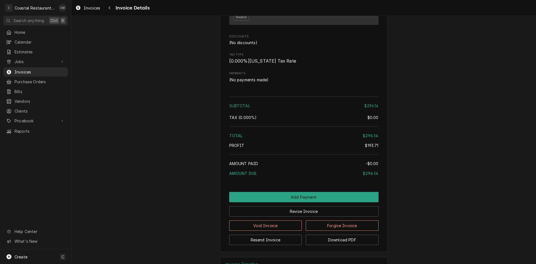
scroll to position [591, 0]
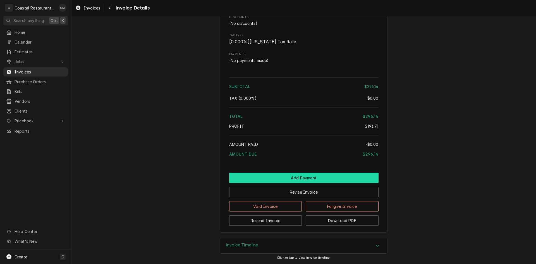
click at [297, 178] on button "Add Payment" at bounding box center [303, 177] width 149 height 10
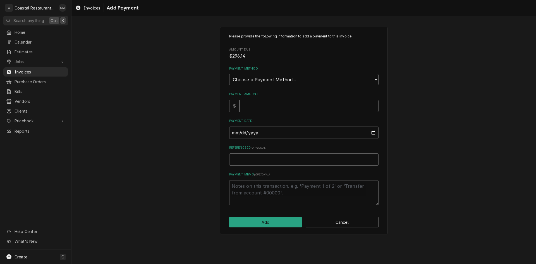
click at [275, 82] on select "Choose a Payment Method... Cash Check Credit/Debit Card ACH/eCheck Other" at bounding box center [303, 79] width 149 height 11
select select "2"
click at [229, 74] on select "Choose a Payment Method... Cash Check Credit/Debit Card ACH/eCheck Other" at bounding box center [303, 79] width 149 height 11
click at [261, 107] on input "Payment Amount" at bounding box center [308, 106] width 139 height 12
type textarea "x"
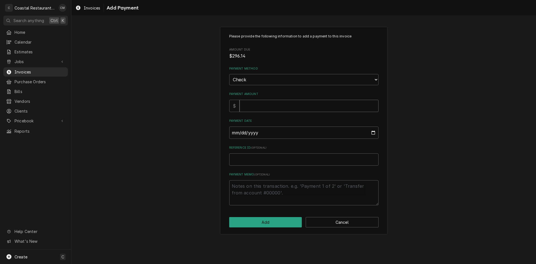
type input "2"
type textarea "x"
type input "29"
type textarea "x"
type input "296"
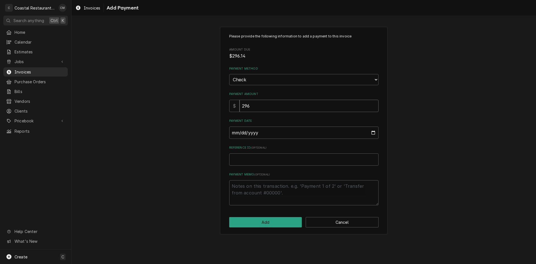
type textarea "x"
type input "296.1"
type textarea "x"
type input "296.14"
type input "0002-09-05"
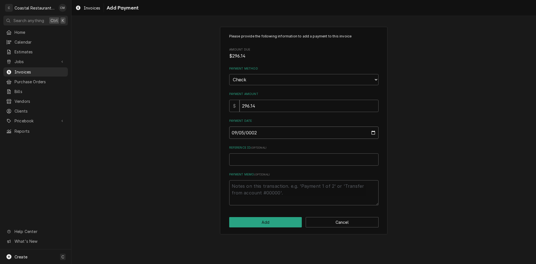
type textarea "x"
type input "0020-09-05"
type textarea "x"
type input "0202-09-05"
type textarea "x"
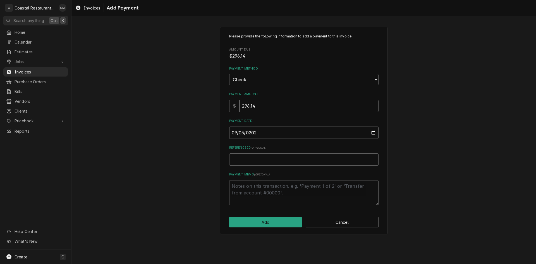
type input "2025-09-05"
type textarea "x"
type input "6"
type textarea "x"
type input "67"
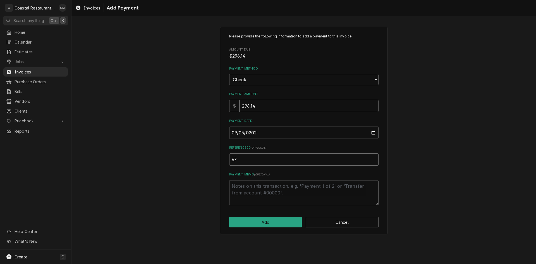
type textarea "x"
type input "674"
type textarea "x"
type input "6748"
click button "Add" at bounding box center [265, 222] width 73 height 10
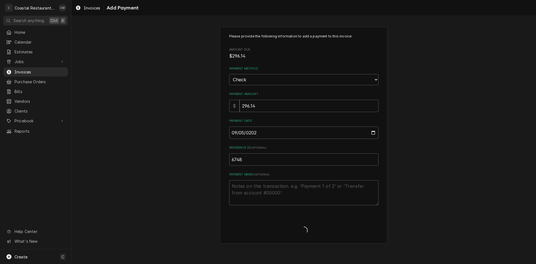
type textarea "x"
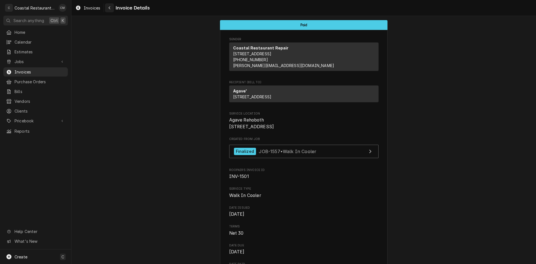
click at [109, 8] on icon "Navigate back" at bounding box center [110, 7] width 2 height 3
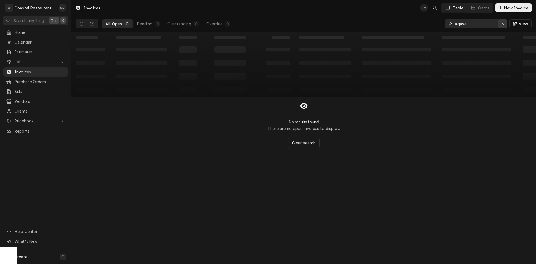
click at [504, 22] on div "Erase input" at bounding box center [503, 24] width 6 height 6
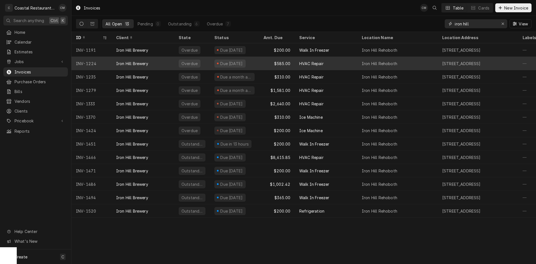
type input "iron hill"
click at [347, 61] on div "HVAC Repair" at bounding box center [326, 63] width 63 height 13
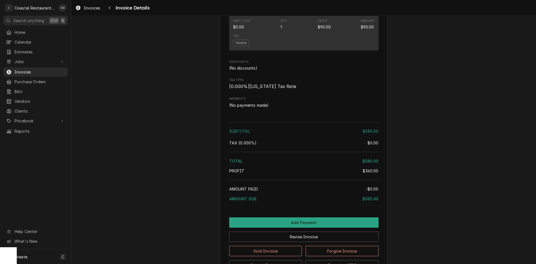
scroll to position [577, 0]
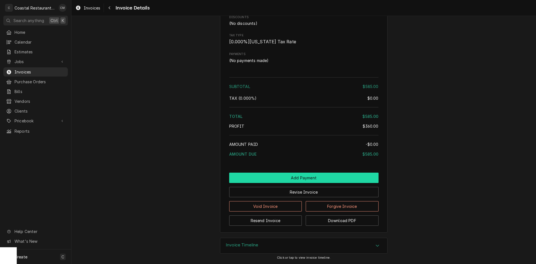
click at [326, 174] on button "Add Payment" at bounding box center [303, 177] width 149 height 10
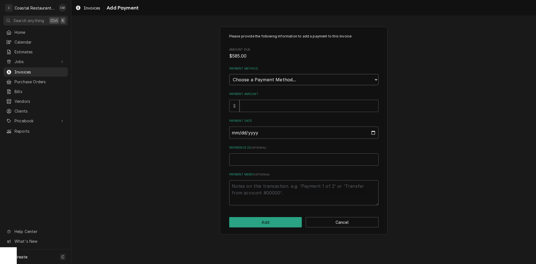
click at [302, 83] on select "Choose a Payment Method... Cash Check Credit/Debit Card ACH/eCheck Other" at bounding box center [303, 79] width 149 height 11
select select "2"
click at [229, 74] on select "Choose a Payment Method... Cash Check Credit/Debit Card ACH/eCheck Other" at bounding box center [303, 79] width 149 height 11
click at [272, 107] on input "Payment Amount" at bounding box center [308, 106] width 139 height 12
type textarea "x"
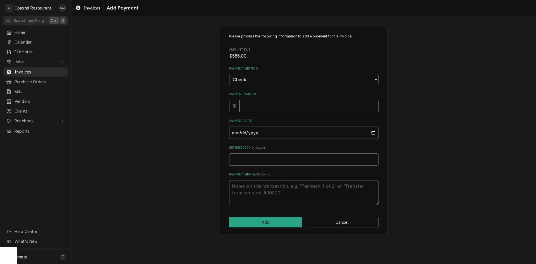
type input "5"
type textarea "x"
type input "58"
type textarea "x"
type input "585"
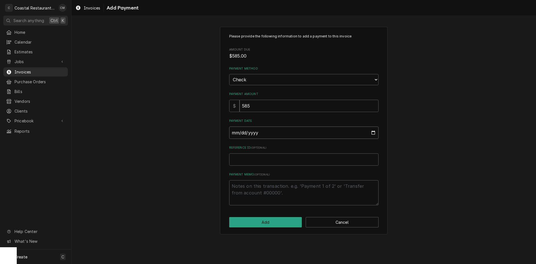
type input "0002-09-05"
type textarea "x"
type input "0020-09-05"
type textarea "x"
type input "0202-09-05"
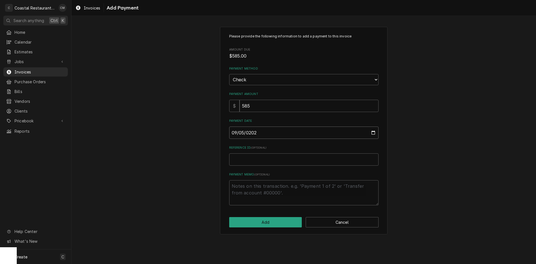
type textarea "x"
type input "[DATE]"
type textarea "x"
type input "4"
type textarea "x"
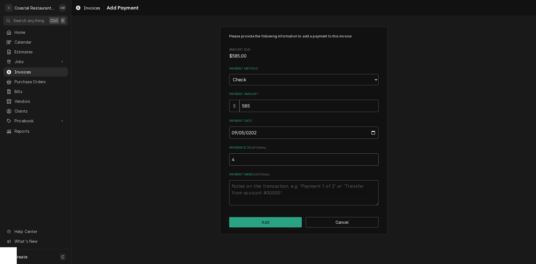
type input "40"
type textarea "x"
type input "406"
type textarea "x"
type input "4065"
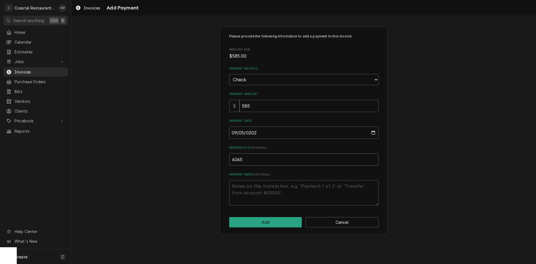
type textarea "x"
type input "40657"
type textarea "x"
type input "406573"
click button "Add" at bounding box center [265, 222] width 73 height 10
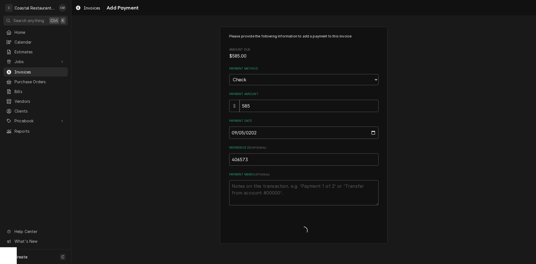
type textarea "x"
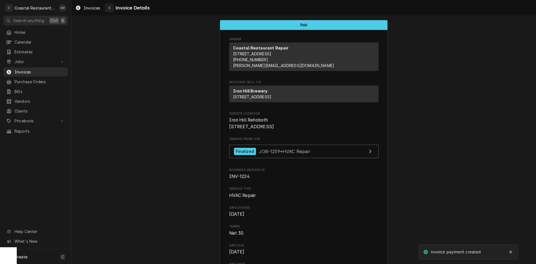
click at [107, 6] on div "Navigate back" at bounding box center [110, 8] width 6 height 6
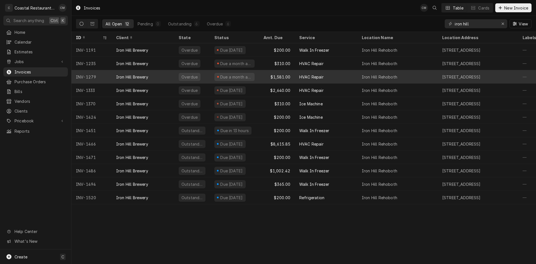
click at [336, 76] on div "HVAC Repair" at bounding box center [326, 76] width 63 height 13
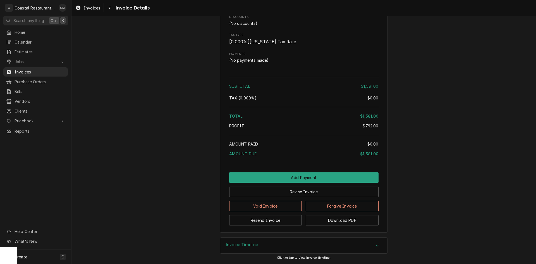
scroll to position [911, 0]
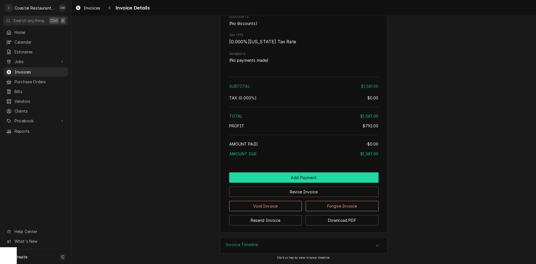
click at [318, 175] on button "Add Payment" at bounding box center [303, 177] width 149 height 10
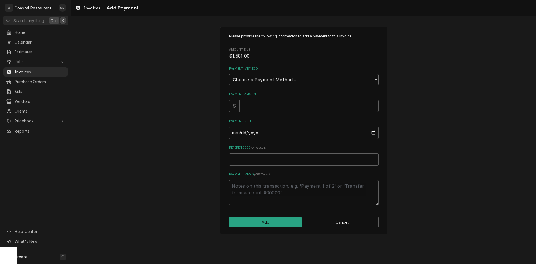
click at [285, 81] on select "Choose a Payment Method... Cash Check Credit/Debit Card ACH/eCheck Other" at bounding box center [303, 79] width 149 height 11
select select "2"
click at [229, 74] on select "Choose a Payment Method... Cash Check Credit/Debit Card ACH/eCheck Other" at bounding box center [303, 79] width 149 height 11
click at [264, 106] on input "Payment Amount" at bounding box center [308, 106] width 139 height 12
type textarea "x"
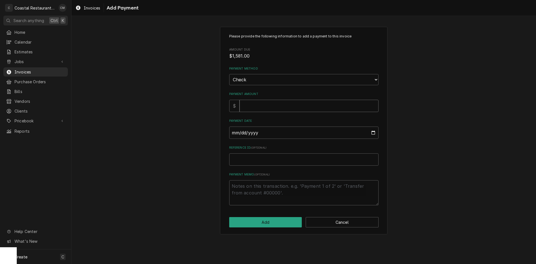
type input "1"
type textarea "x"
type input "15"
type textarea "x"
type input "151"
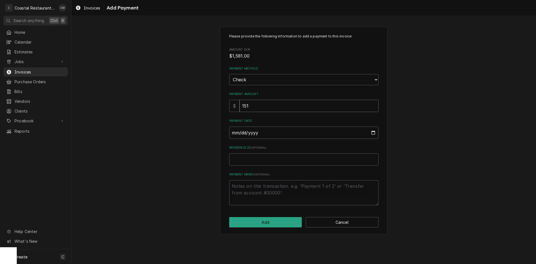
type textarea "x"
type input "15"
type textarea "x"
type input "158"
type textarea "x"
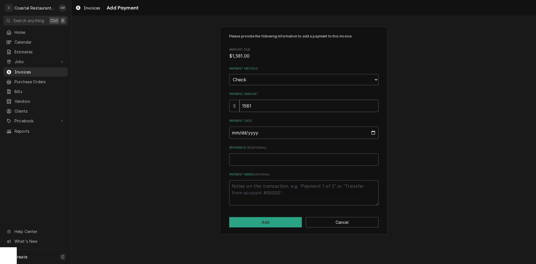
type input "1581"
type input "0002-09-05"
type textarea "x"
type input "0020-09-05"
type textarea "x"
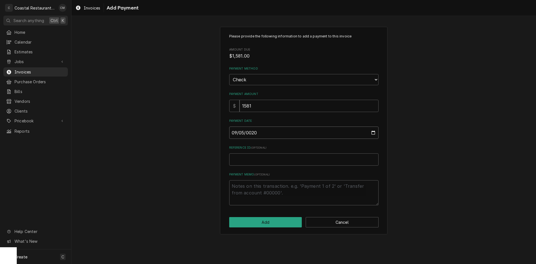
type input "0202-09-05"
type textarea "x"
type input "2025-09-05"
type textarea "x"
type input "4"
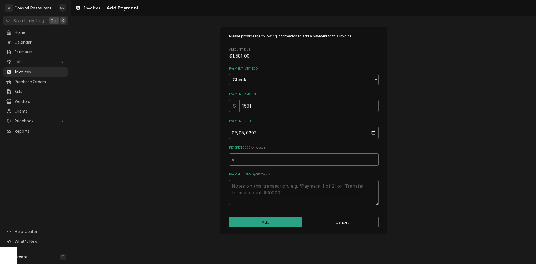
type textarea "x"
type input "40"
type textarea "x"
type input "406"
type textarea "x"
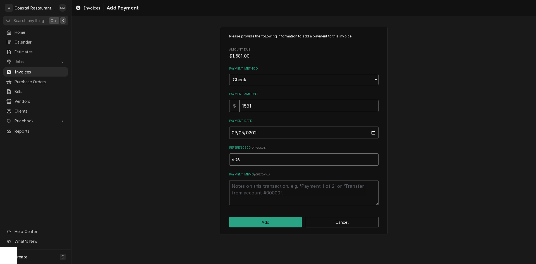
type input "4065"
type textarea "x"
type input "40657"
type textarea "x"
type input "406573"
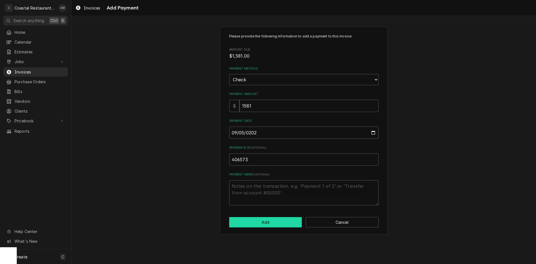
click button "Add" at bounding box center [265, 222] width 73 height 10
type textarea "x"
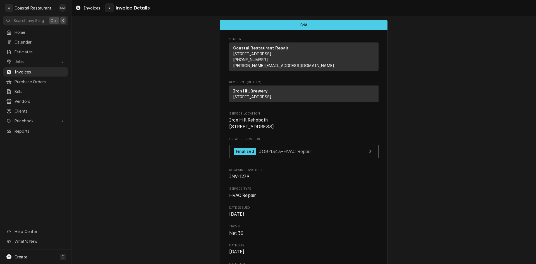
click at [109, 8] on icon "Navigate back" at bounding box center [110, 7] width 2 height 3
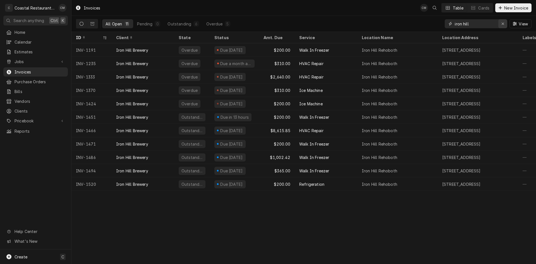
click at [502, 23] on icon "Erase input" at bounding box center [502, 24] width 3 height 4
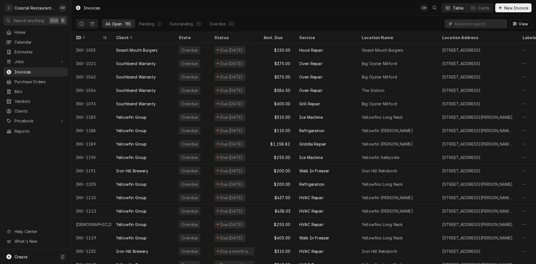
click at [470, 20] on input "Dynamic Content Wrapper" at bounding box center [480, 23] width 50 height 9
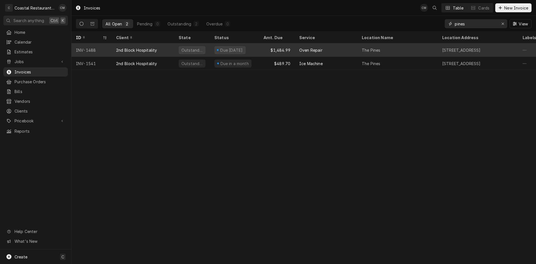
type input "pines"
click at [346, 49] on div "Oven Repair" at bounding box center [326, 49] width 63 height 13
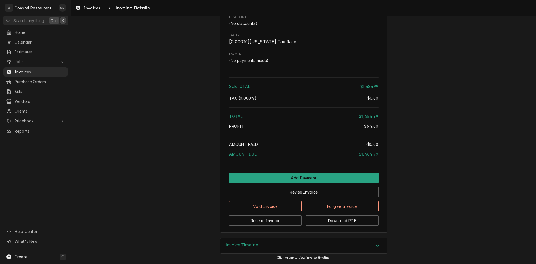
scroll to position [688, 0]
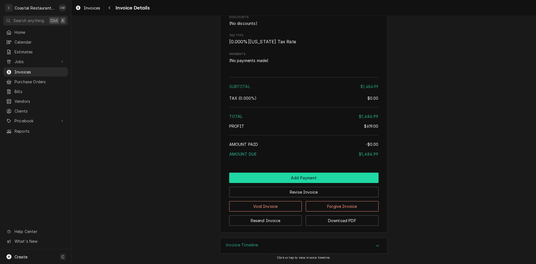
click at [306, 177] on button "Add Payment" at bounding box center [303, 177] width 149 height 10
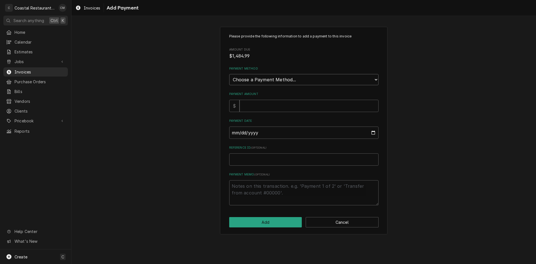
drag, startPoint x: 276, startPoint y: 77, endPoint x: 277, endPoint y: 84, distance: 7.1
click at [276, 77] on select "Choose a Payment Method... Cash Check Credit/Debit Card ACH/eCheck Other" at bounding box center [303, 79] width 149 height 11
select select "2"
click at [229, 74] on select "Choose a Payment Method... Cash Check Credit/Debit Card ACH/eCheck Other" at bounding box center [303, 79] width 149 height 11
click at [255, 109] on input "Payment Amount" at bounding box center [308, 106] width 139 height 12
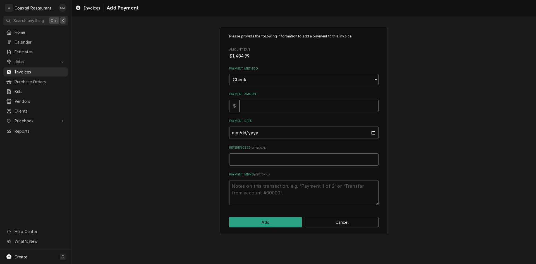
type textarea "x"
type input "1"
type textarea "x"
type input "14"
type textarea "x"
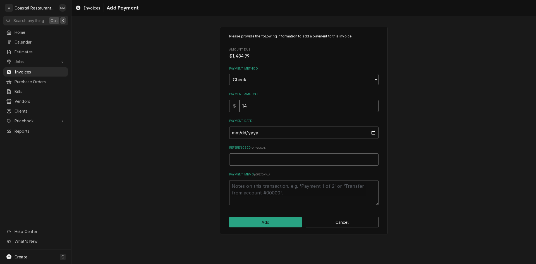
type input "148"
type textarea "x"
type input "1484.9"
type textarea "x"
type input "1484.99"
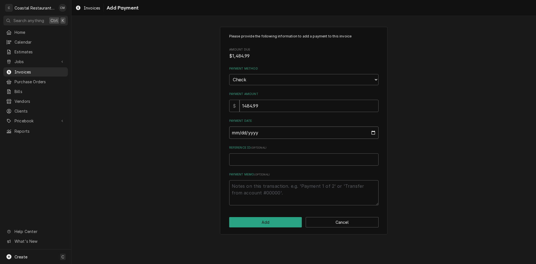
type input "0002-09-05"
type textarea "x"
type input "0020-09-05"
type textarea "x"
type input "0202-09-05"
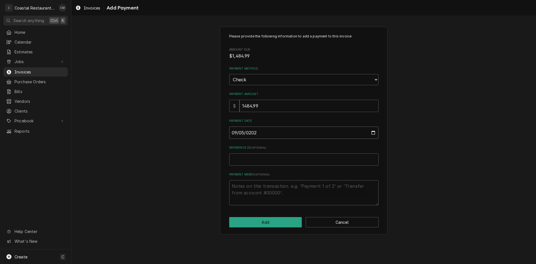
type textarea "x"
type input "[DATE]"
type textarea "x"
type input "6"
type textarea "x"
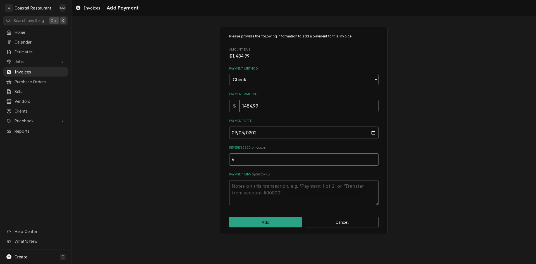
type input "68"
type textarea "x"
type input "680"
type textarea "x"
type input "6802"
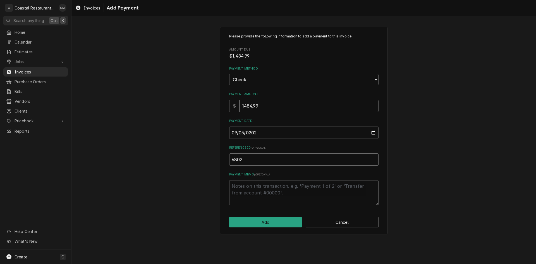
type textarea "x"
type input "68024"
type textarea "x"
type input "680242"
type textarea "x"
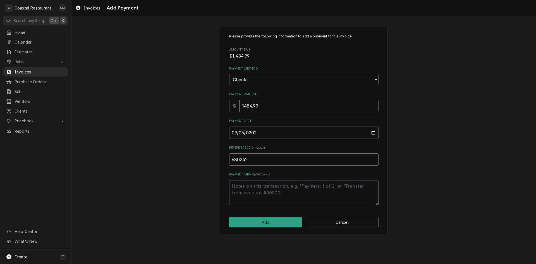
type input "6802420"
type textarea "x"
type input "68024205"
click button "Add" at bounding box center [265, 222] width 73 height 10
type textarea "x"
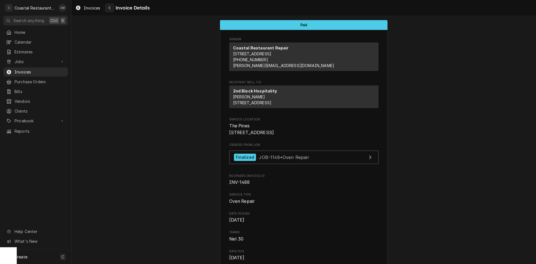
click at [107, 8] on div "Navigate back" at bounding box center [110, 8] width 6 height 6
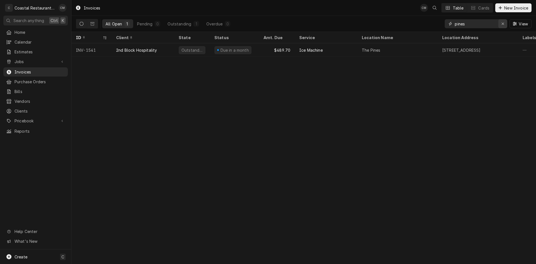
click at [503, 24] on icon "Erase input" at bounding box center [502, 24] width 3 height 4
